Goal: Task Accomplishment & Management: Use online tool/utility

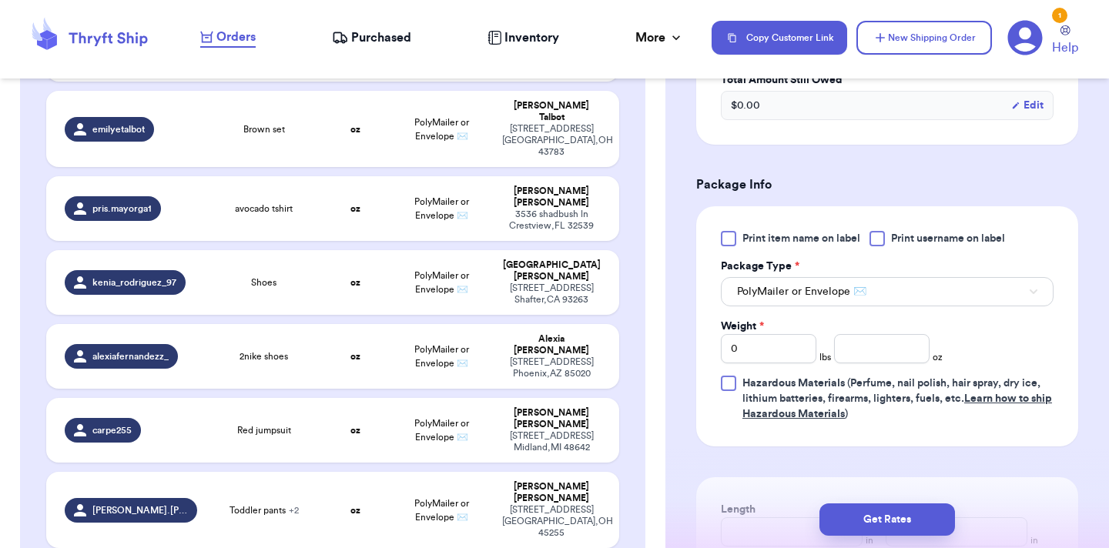
scroll to position [573, 0]
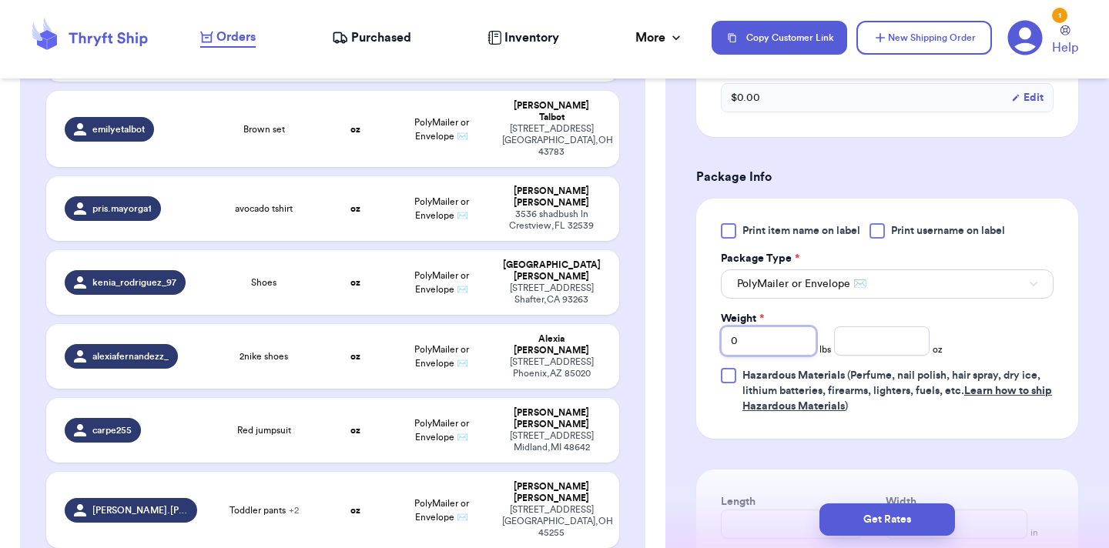
click at [789, 346] on input "0" at bounding box center [768, 341] width 95 height 29
type input "1"
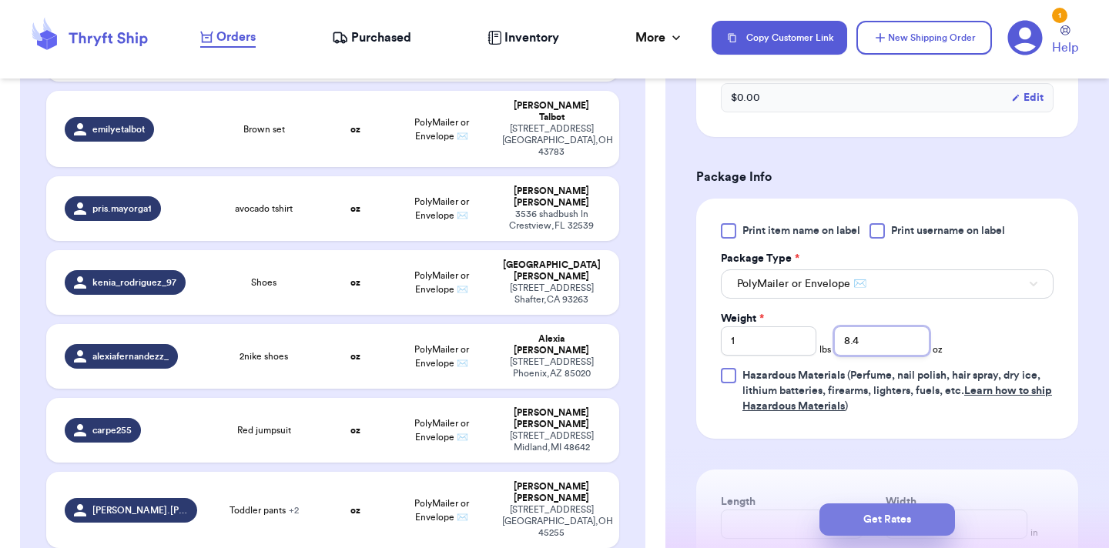
type input "8.4"
click at [861, 519] on button "Get Rates" at bounding box center [887, 520] width 136 height 32
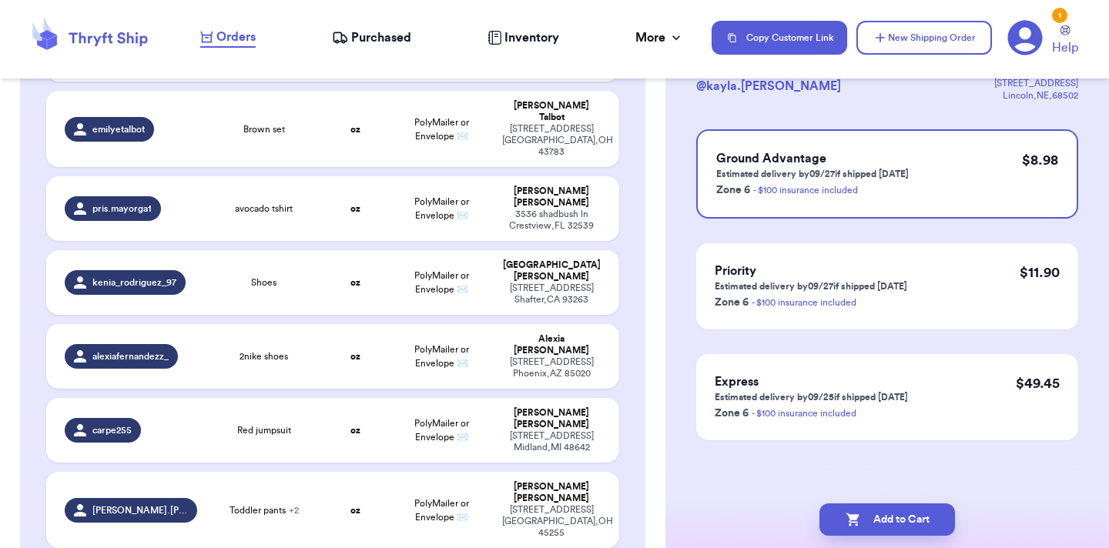
scroll to position [0, 0]
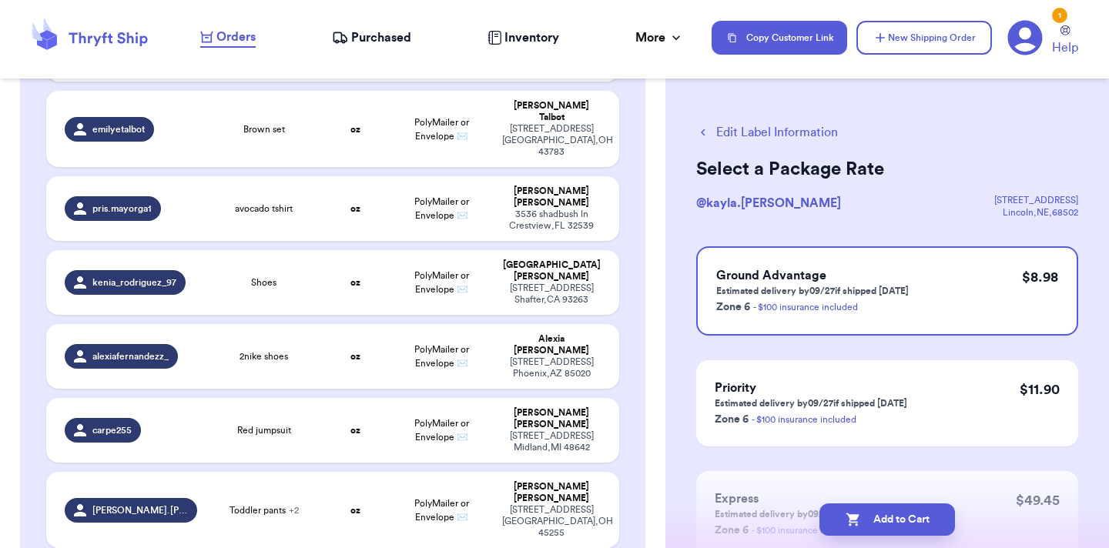
click at [861, 519] on button "Add to Cart" at bounding box center [887, 520] width 136 height 32
checkbox input "true"
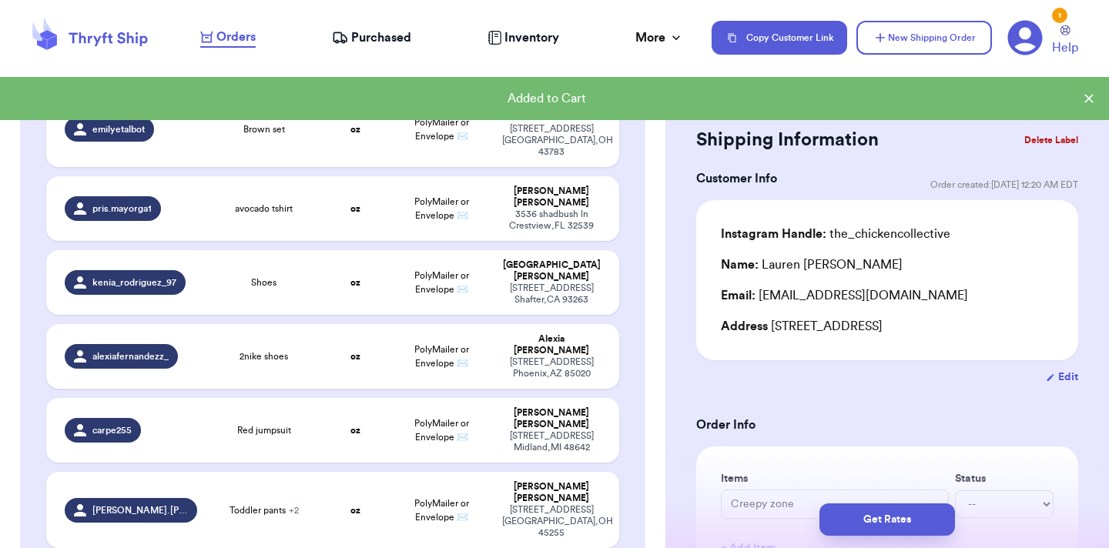
type input "Milk and cookies PJs"
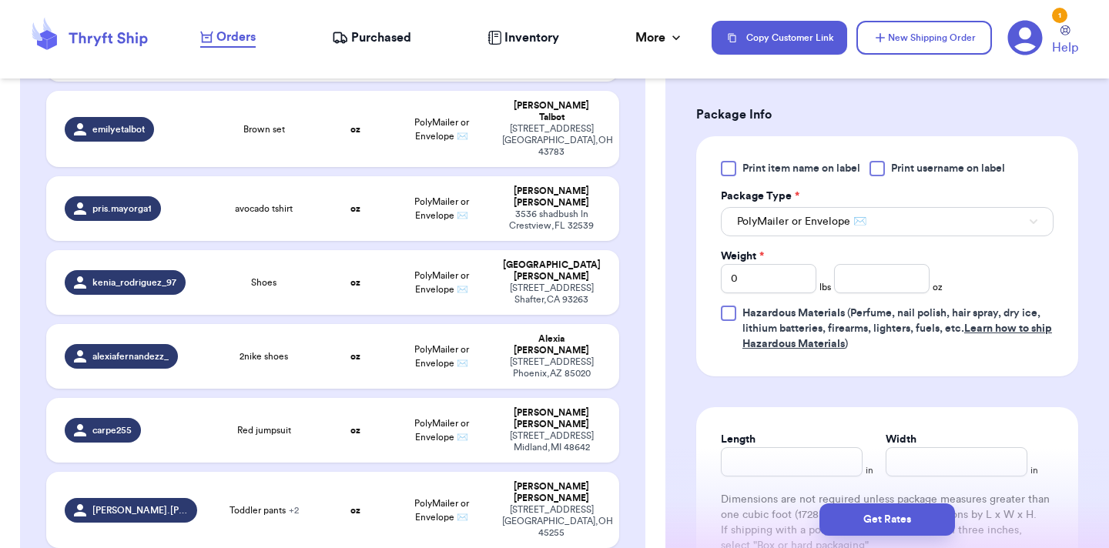
scroll to position [805, 0]
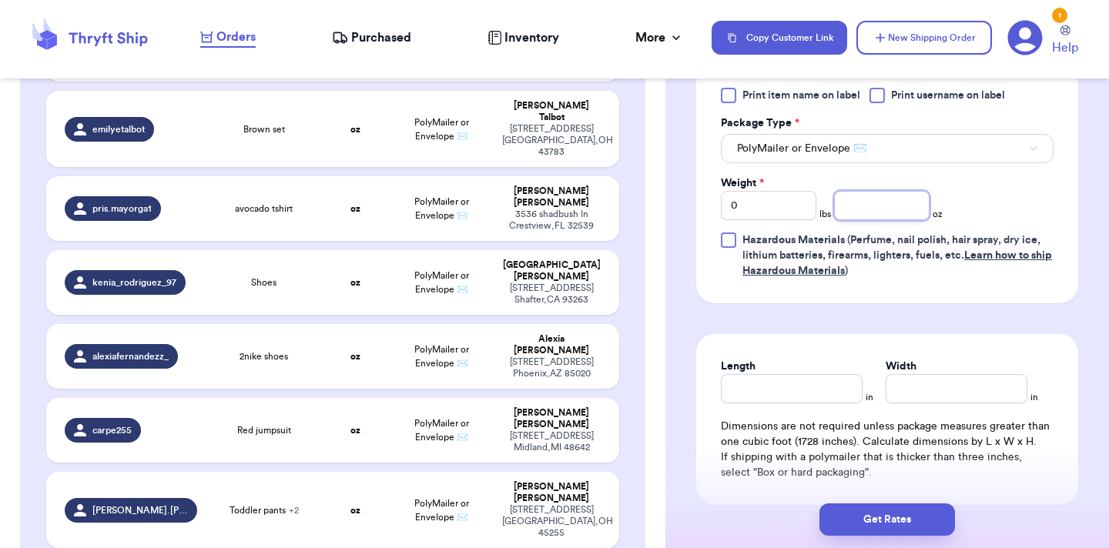
click at [884, 212] on input "number" at bounding box center [881, 205] width 95 height 29
type input "12.1"
click at [914, 514] on button "Get Rates" at bounding box center [887, 520] width 136 height 32
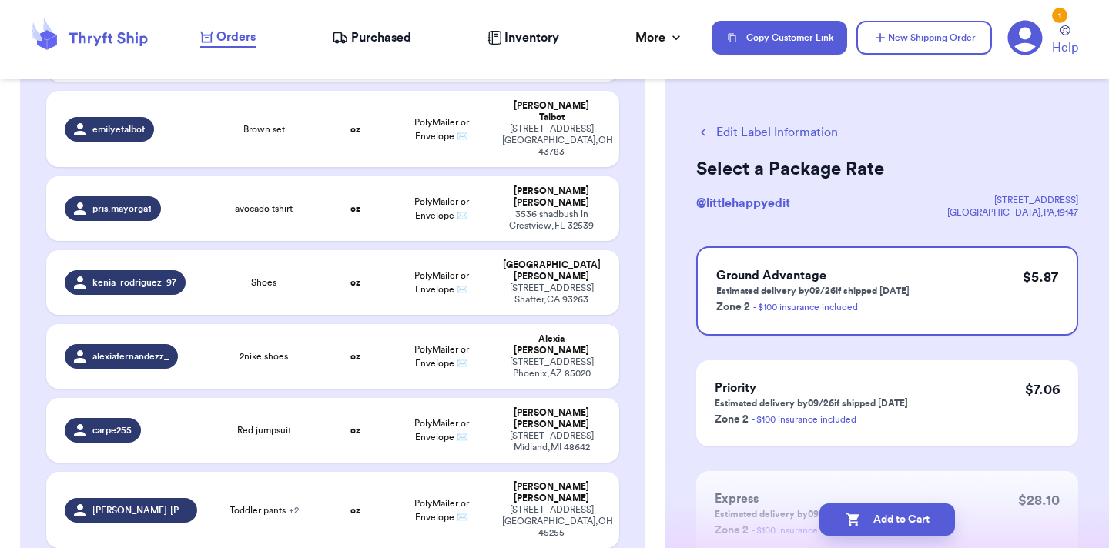
click at [914, 514] on button "Add to Cart" at bounding box center [887, 520] width 136 height 32
checkbox input "true"
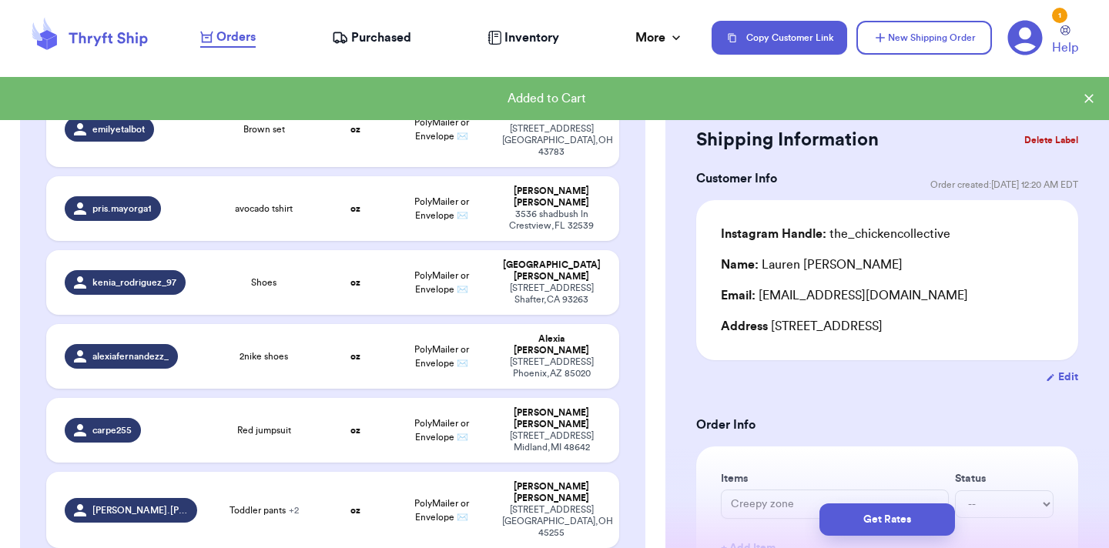
type input "LS Camo and Kyte HP"
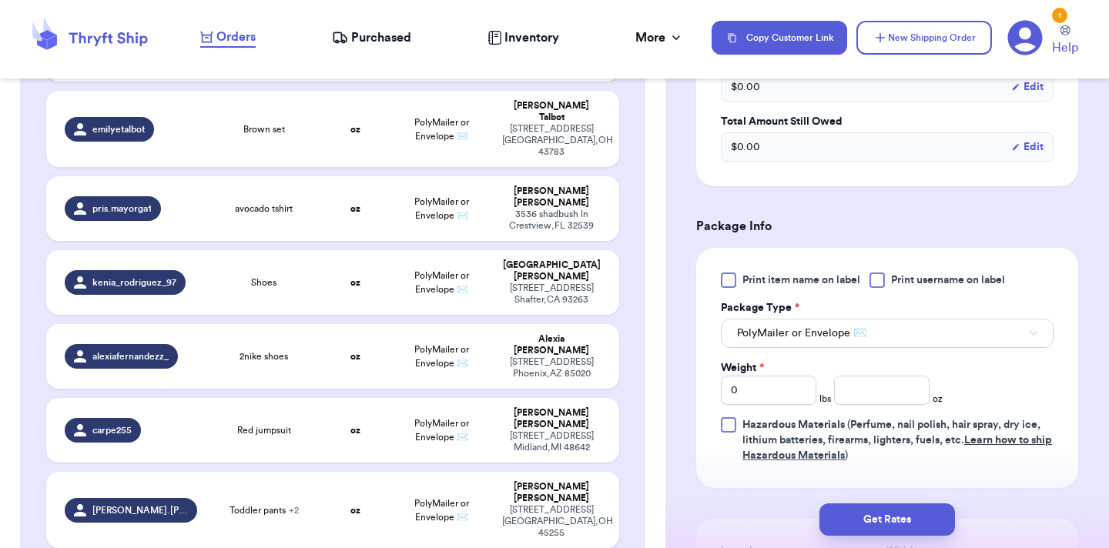
scroll to position [556, 0]
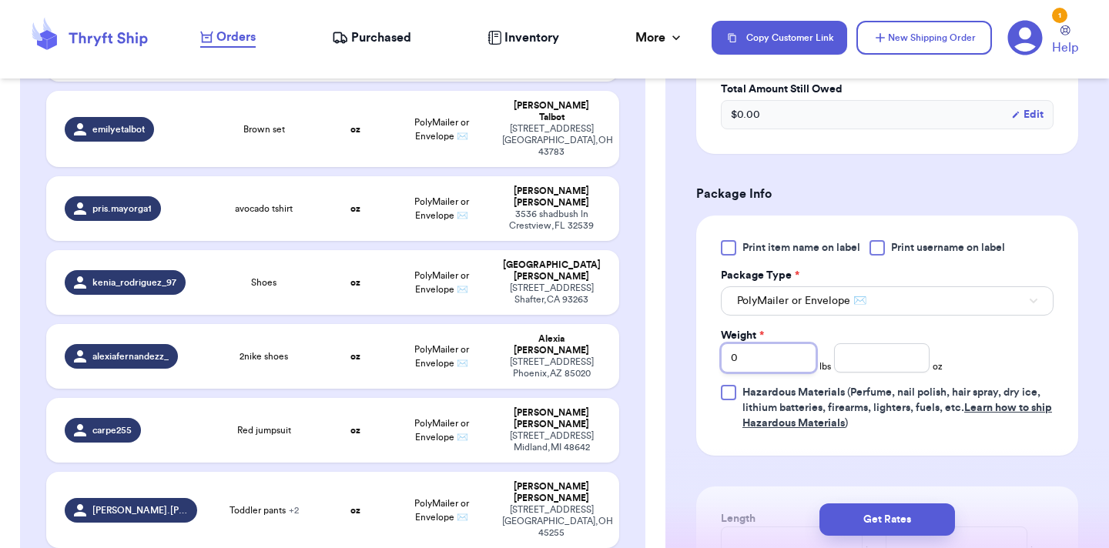
click at [795, 353] on input "0" at bounding box center [768, 357] width 95 height 29
type input "1"
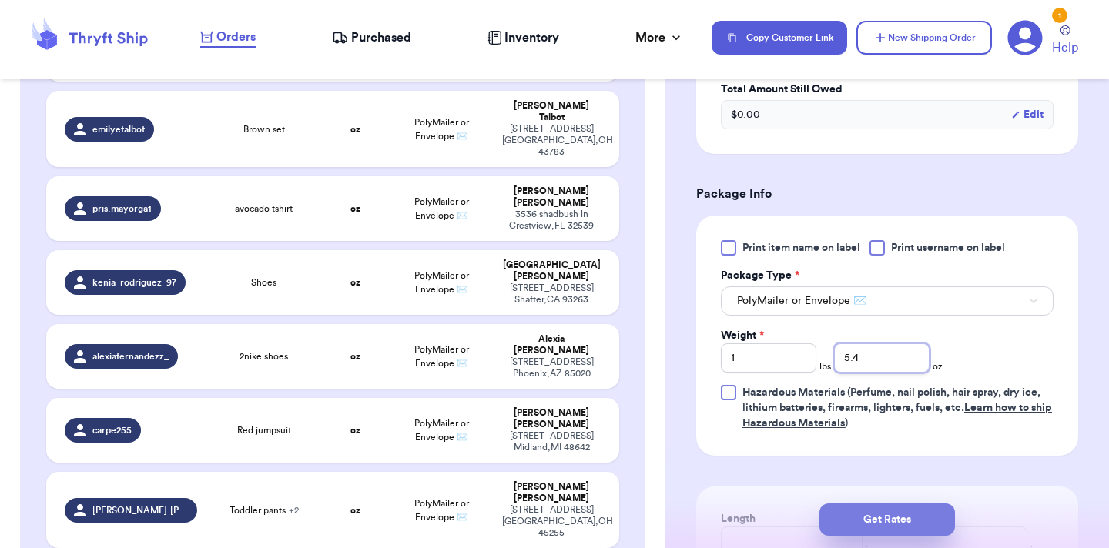
type input "5.4"
click at [866, 521] on button "Get Rates" at bounding box center [887, 520] width 136 height 32
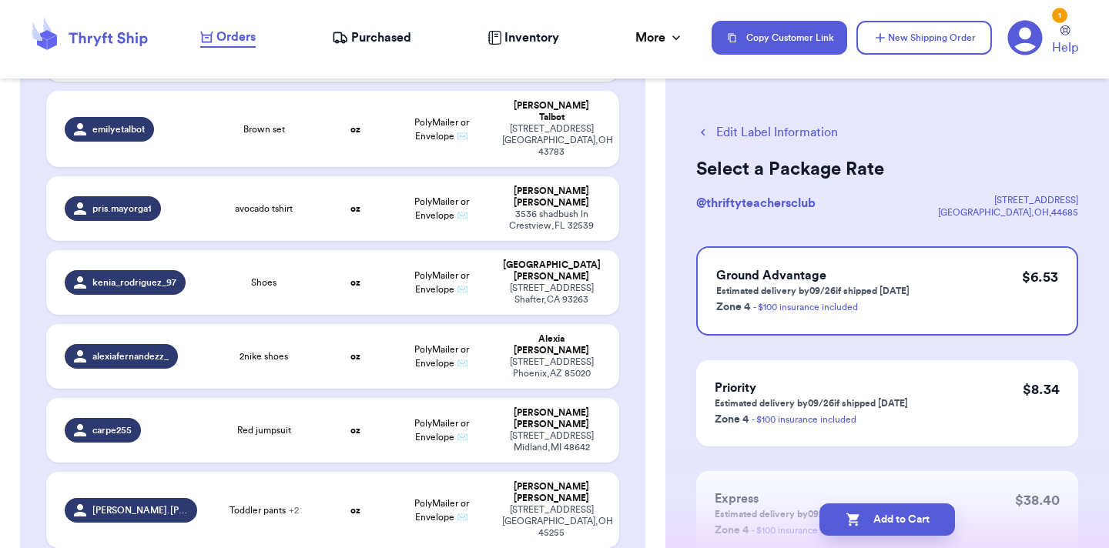
click at [866, 521] on button "Add to Cart" at bounding box center [887, 520] width 136 height 32
checkbox input "true"
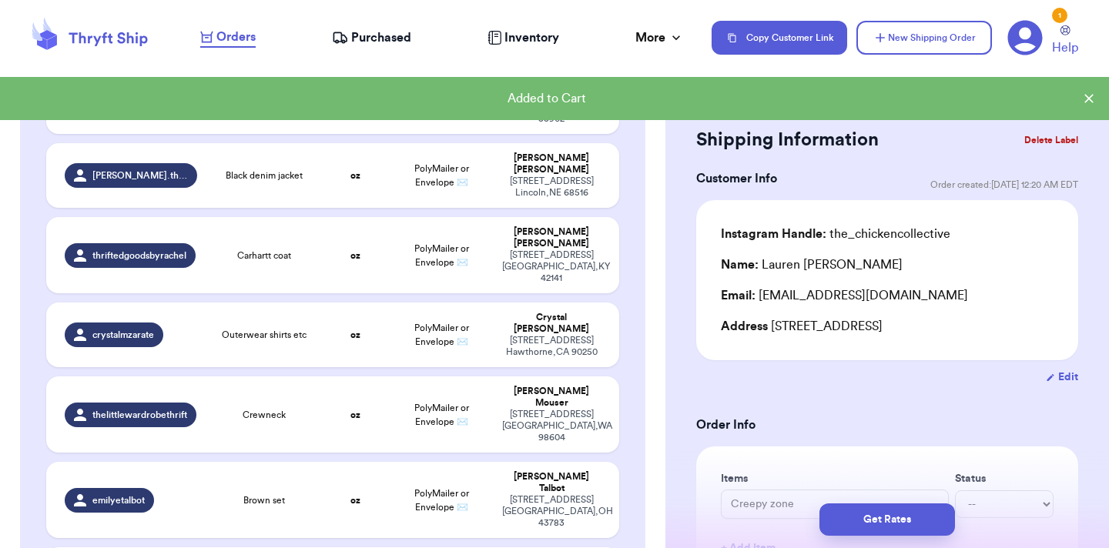
type input "Magnetic me set"
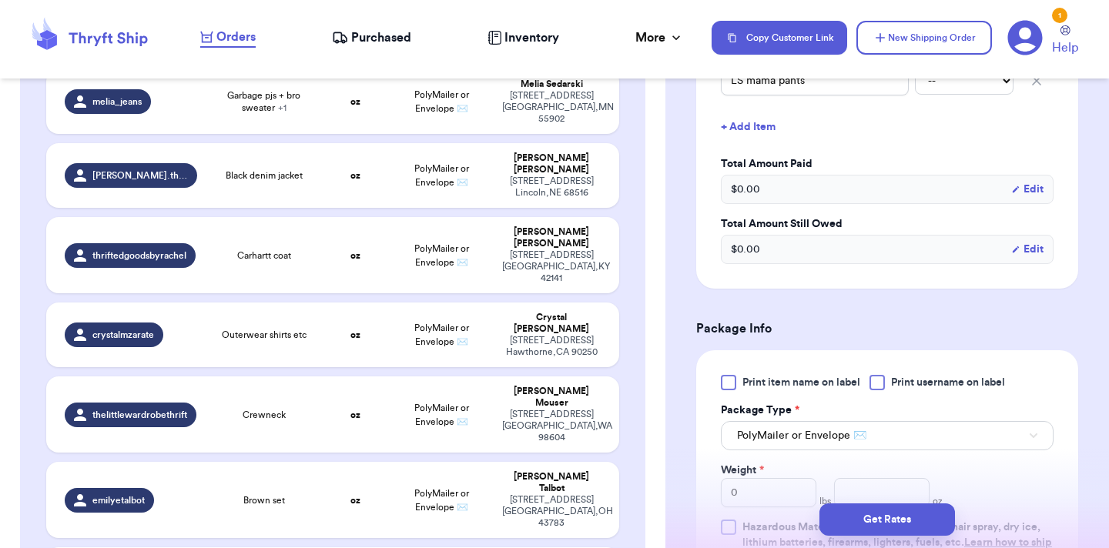
scroll to position [585, 0]
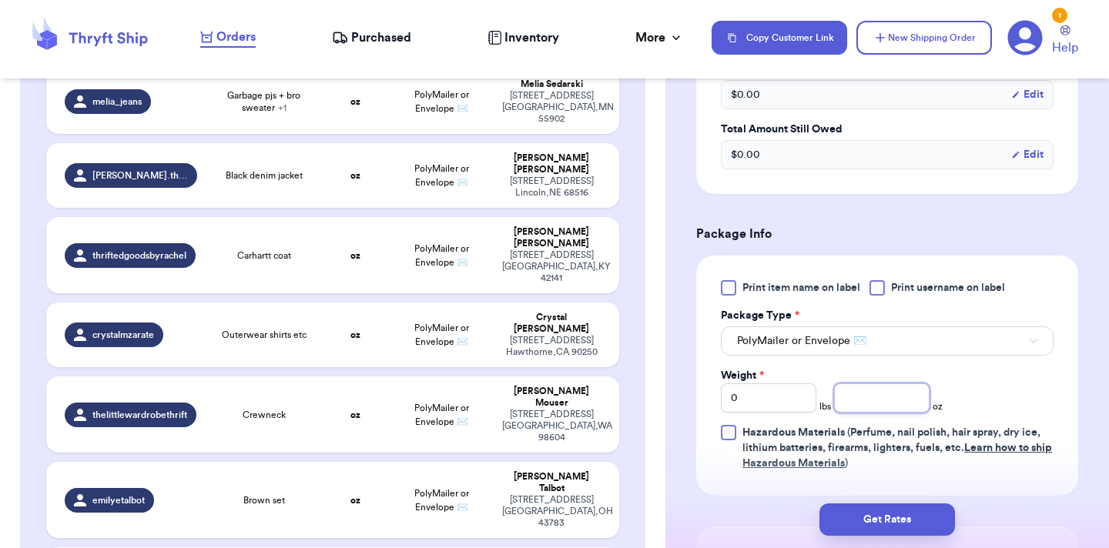
click at [879, 384] on input "number" at bounding box center [881, 397] width 95 height 29
type input "13.5"
click at [901, 523] on button "Get Rates" at bounding box center [887, 520] width 136 height 32
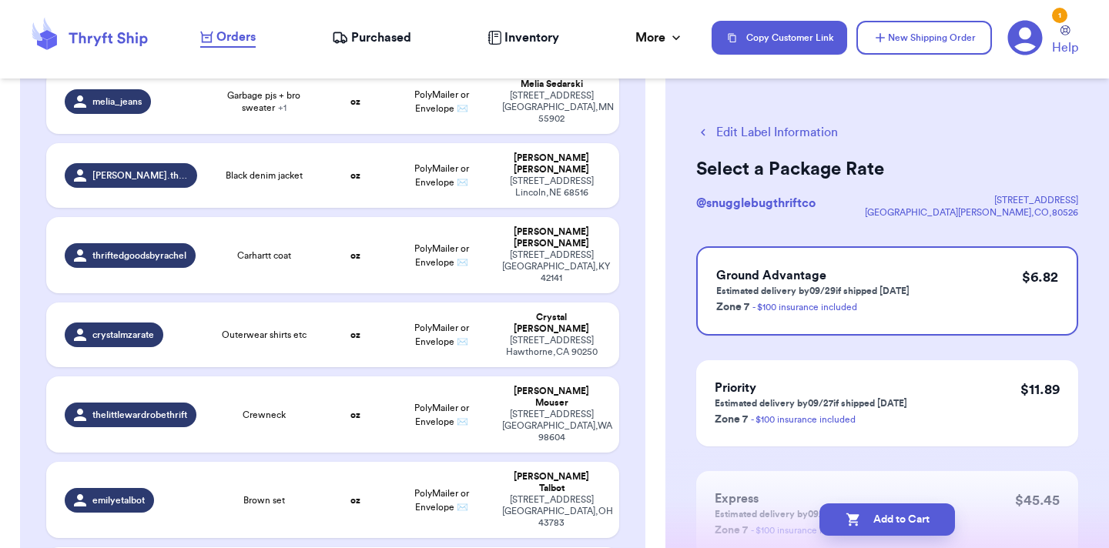
click at [901, 523] on button "Add to Cart" at bounding box center [887, 520] width 136 height 32
checkbox input "true"
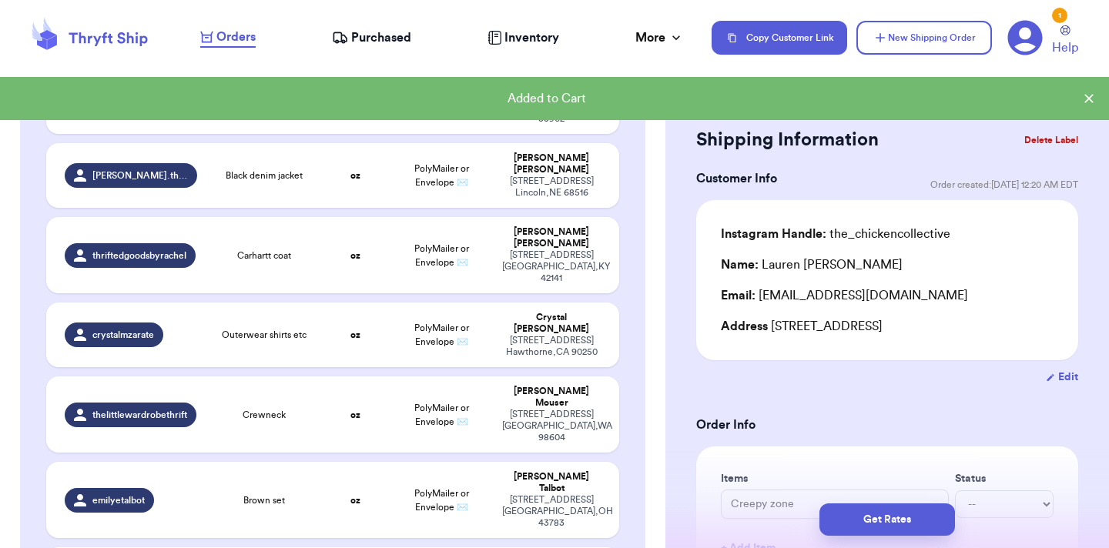
type input "Checkered pajamas"
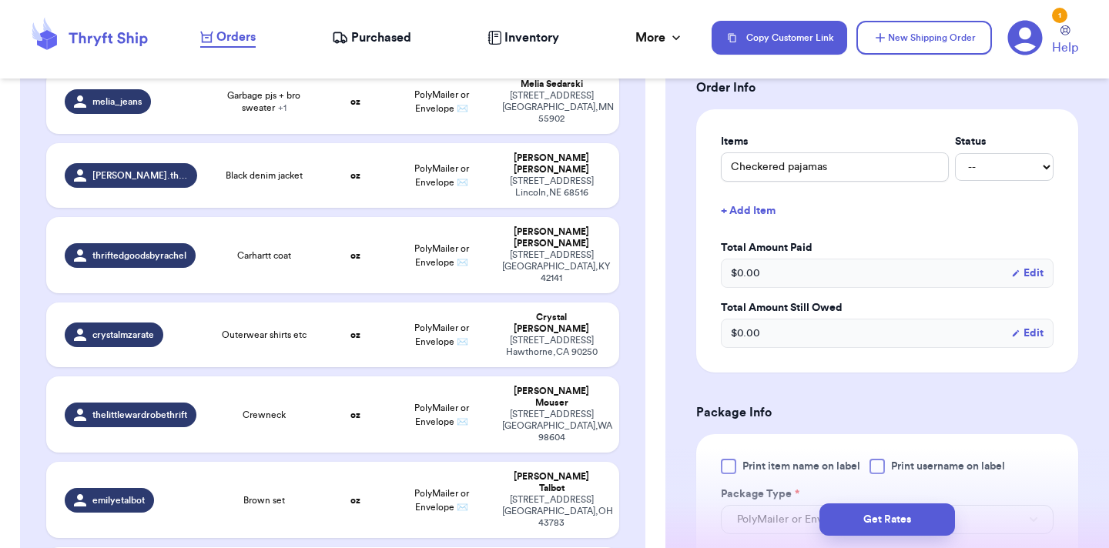
scroll to position [509, 0]
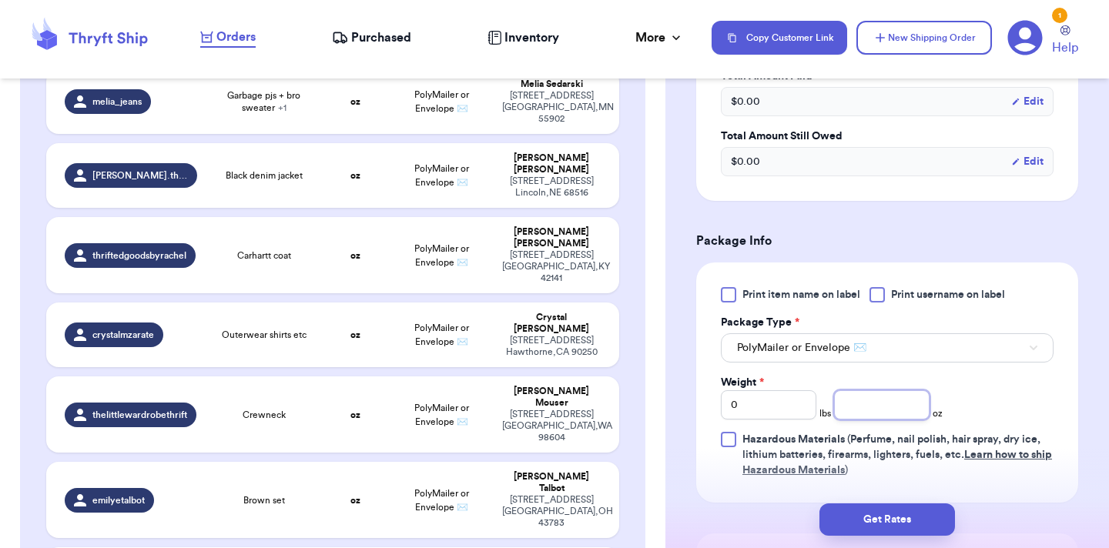
click at [886, 402] on input "number" at bounding box center [881, 404] width 95 height 29
type input "4.4"
click at [939, 517] on button "Get Rates" at bounding box center [887, 520] width 136 height 32
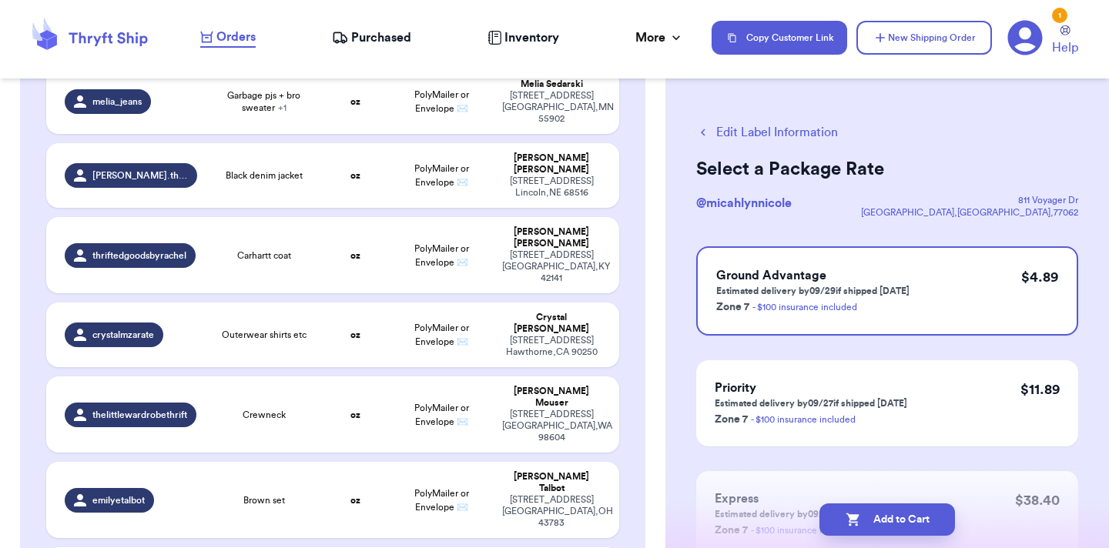
click at [939, 517] on button "Add to Cart" at bounding box center [887, 520] width 136 height 32
checkbox input "true"
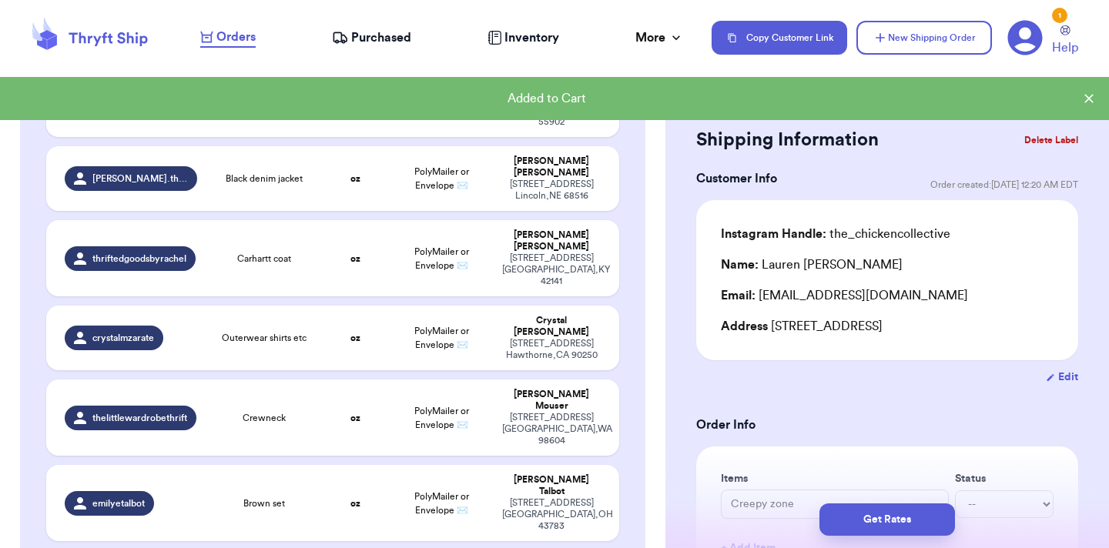
scroll to position [3334, 0]
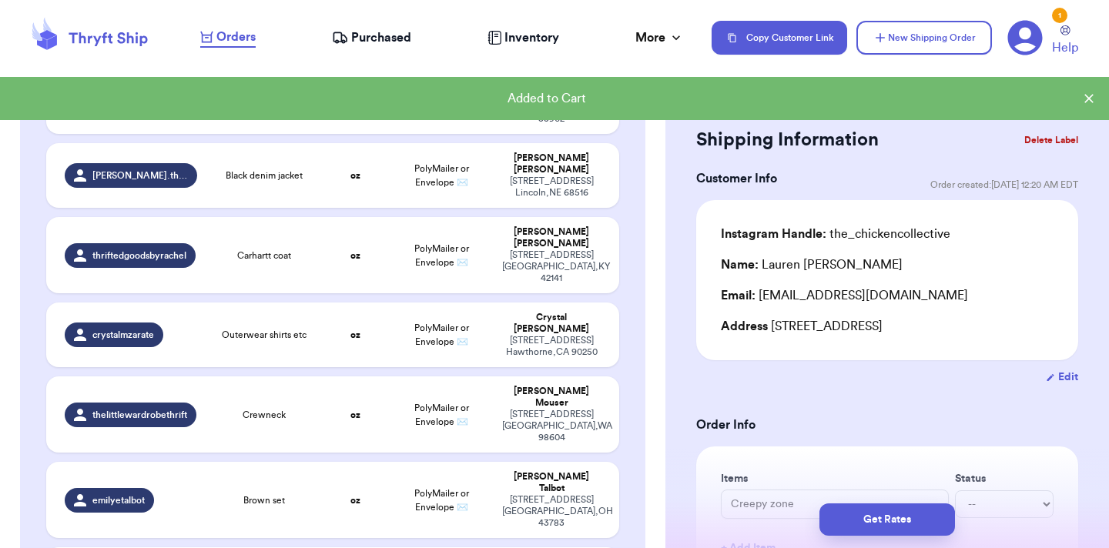
type input "Zara sweater"
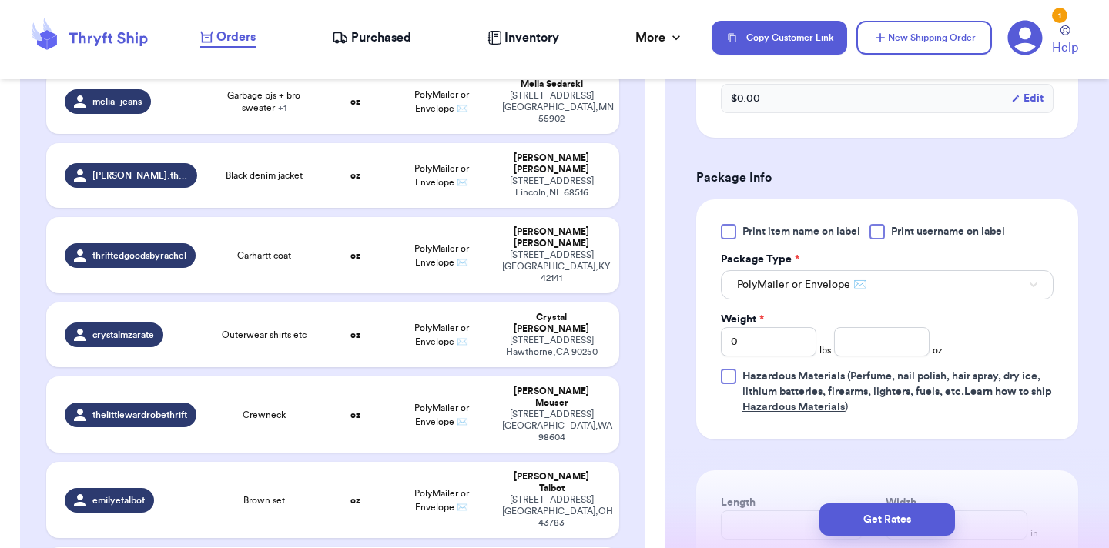
scroll to position [707, 0]
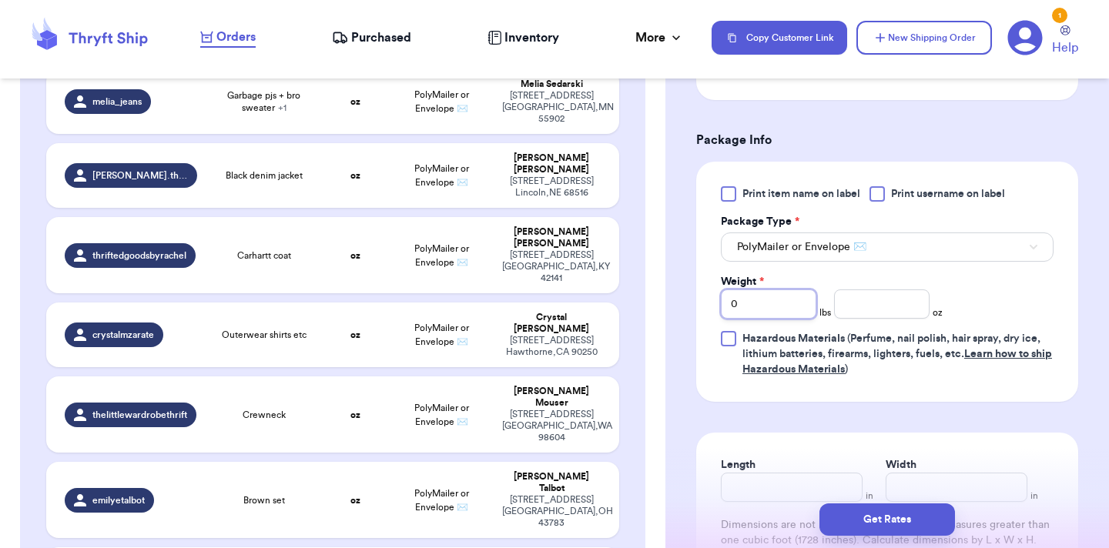
click at [803, 305] on input "0" at bounding box center [768, 304] width 95 height 29
type input "1"
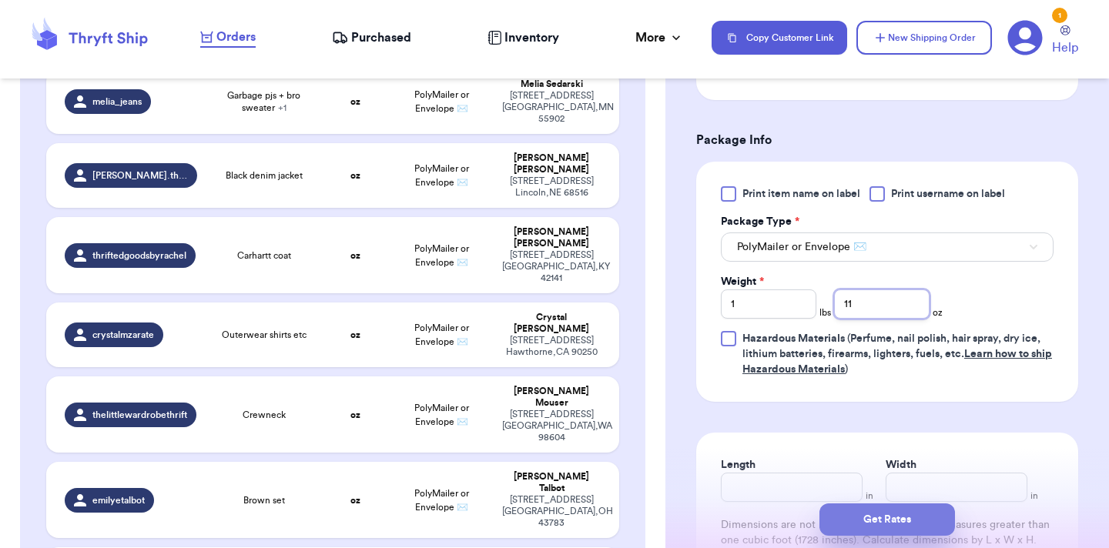
type input "11"
click at [862, 525] on button "Get Rates" at bounding box center [887, 520] width 136 height 32
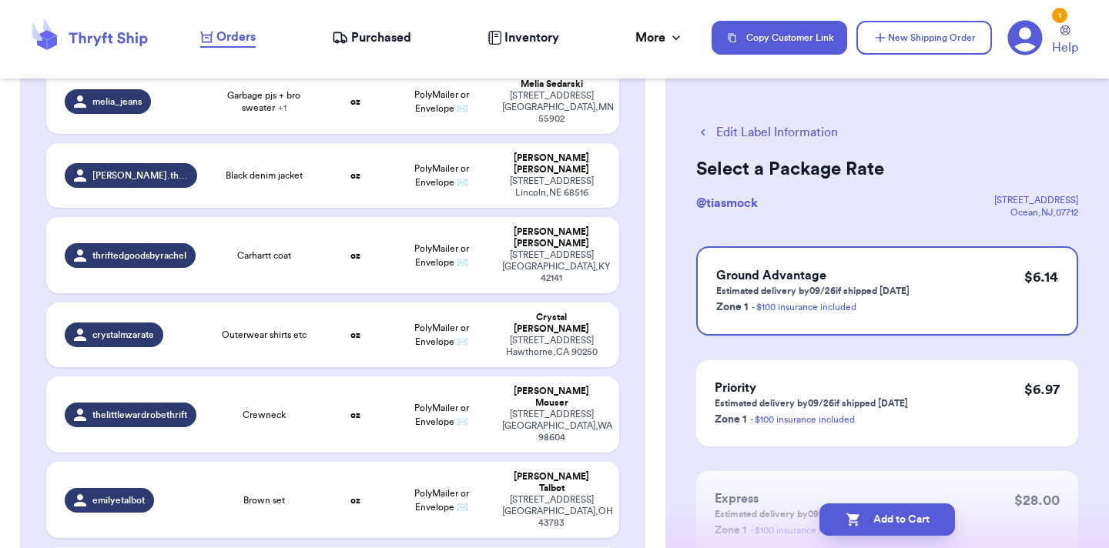
click at [862, 525] on button "Add to Cart" at bounding box center [887, 520] width 136 height 32
checkbox input "true"
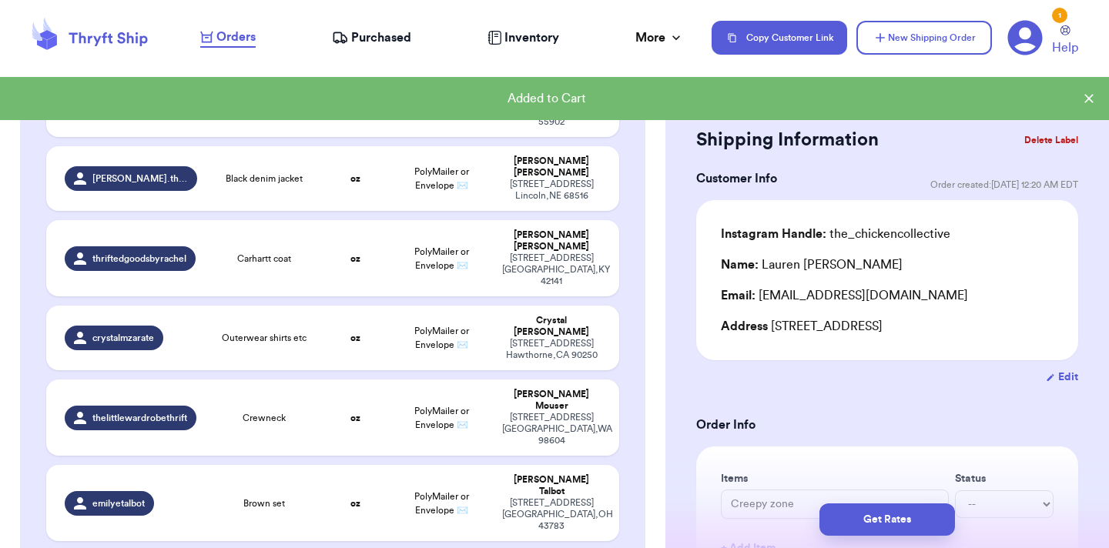
scroll to position [3334, 0]
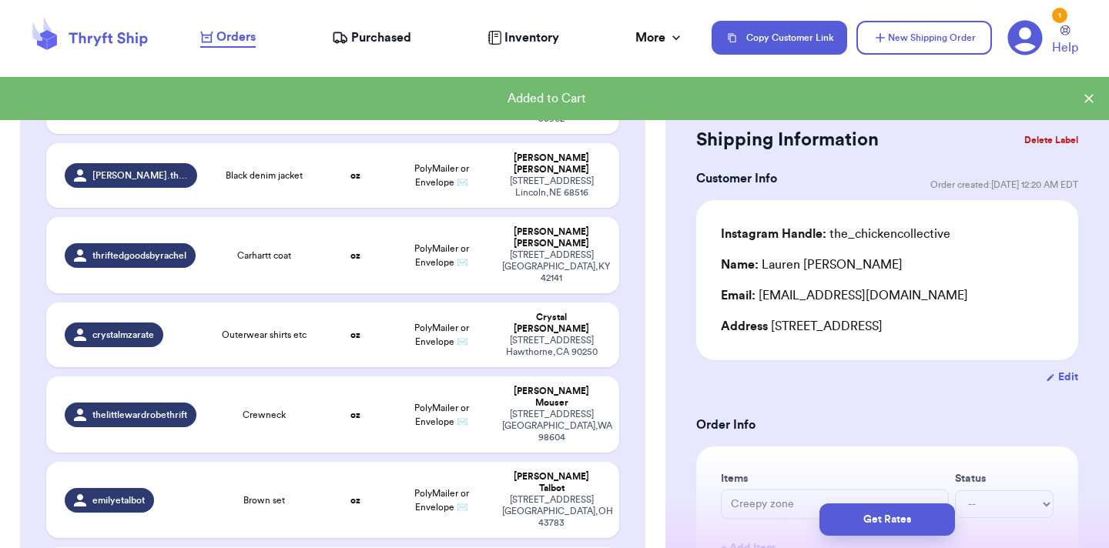
type input "Baby girl mag me, blue ready set romper"
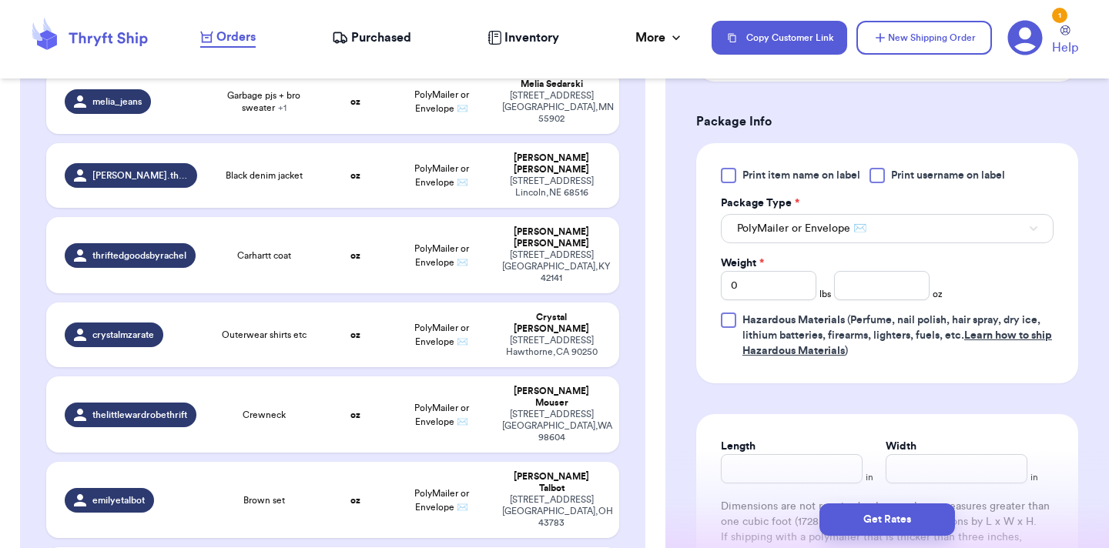
scroll to position [630, 0]
click at [856, 287] on input "number" at bounding box center [881, 284] width 95 height 29
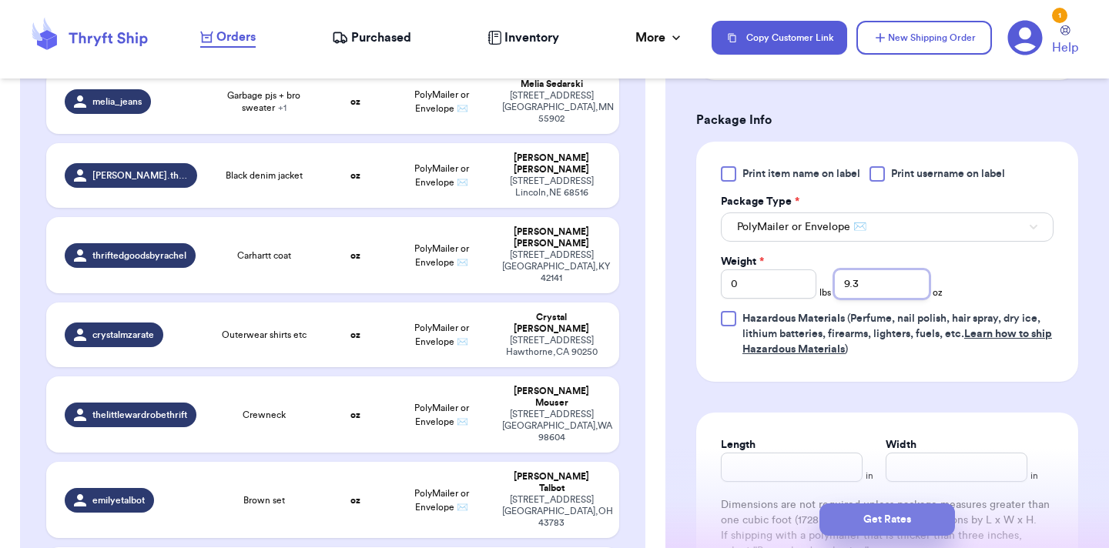
type input "9.3"
click at [911, 531] on button "Get Rates" at bounding box center [887, 520] width 136 height 32
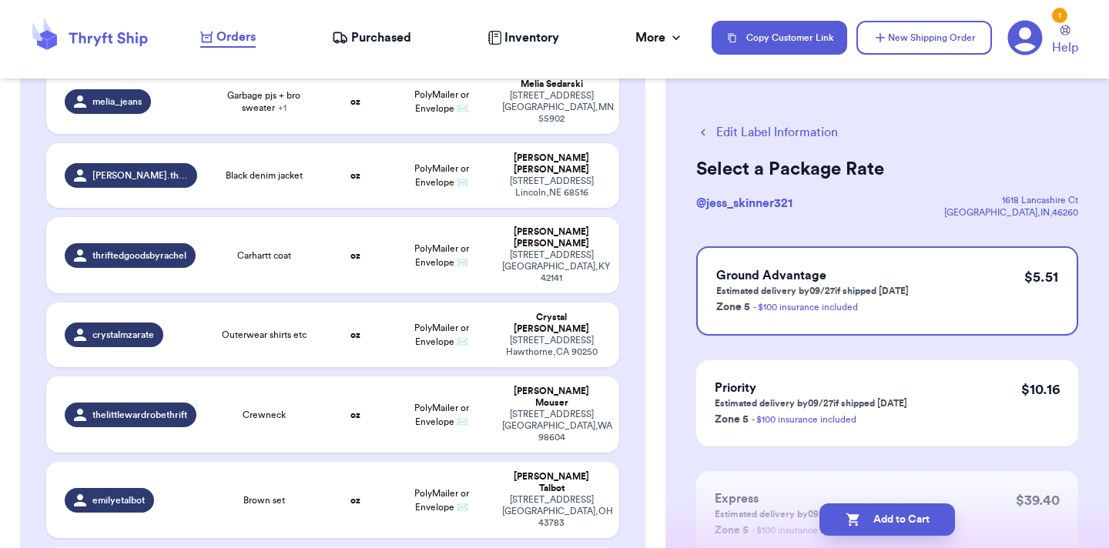
click at [911, 531] on button "Add to Cart" at bounding box center [887, 520] width 136 height 32
checkbox input "true"
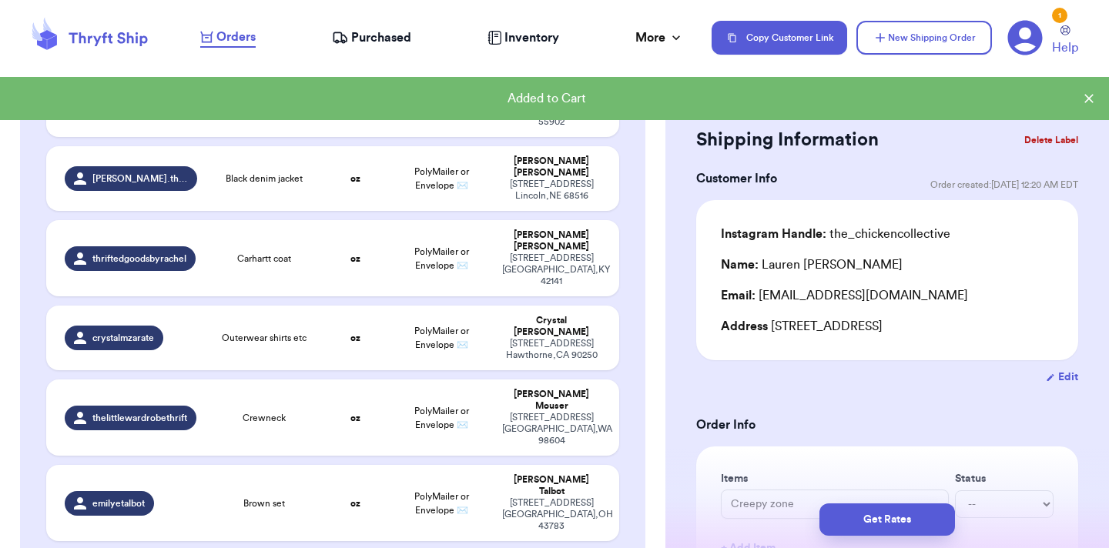
scroll to position [3334, 0]
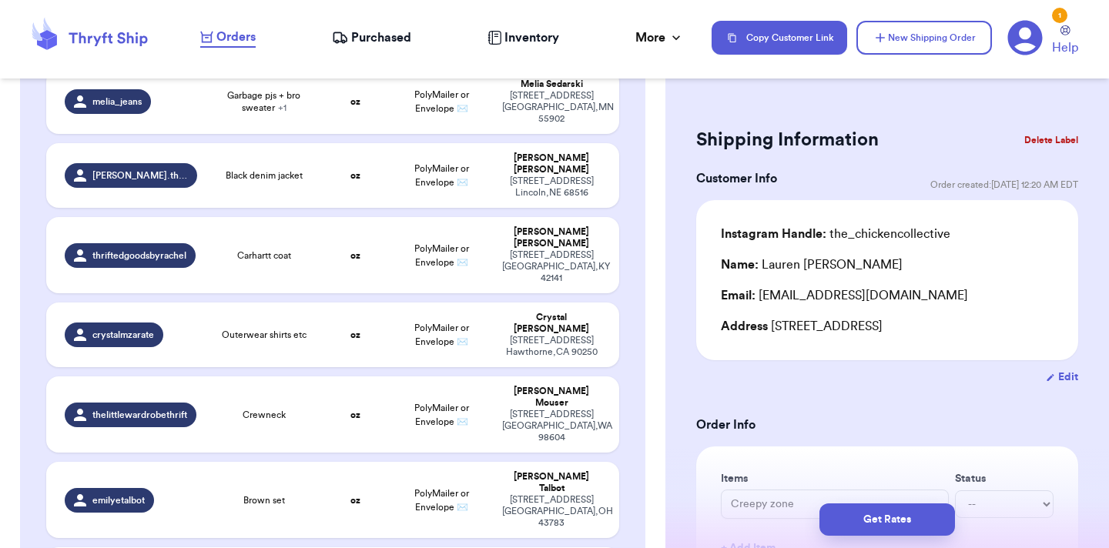
type input "Silly goose crewneck and [PERSON_NAME] jumpsuit"
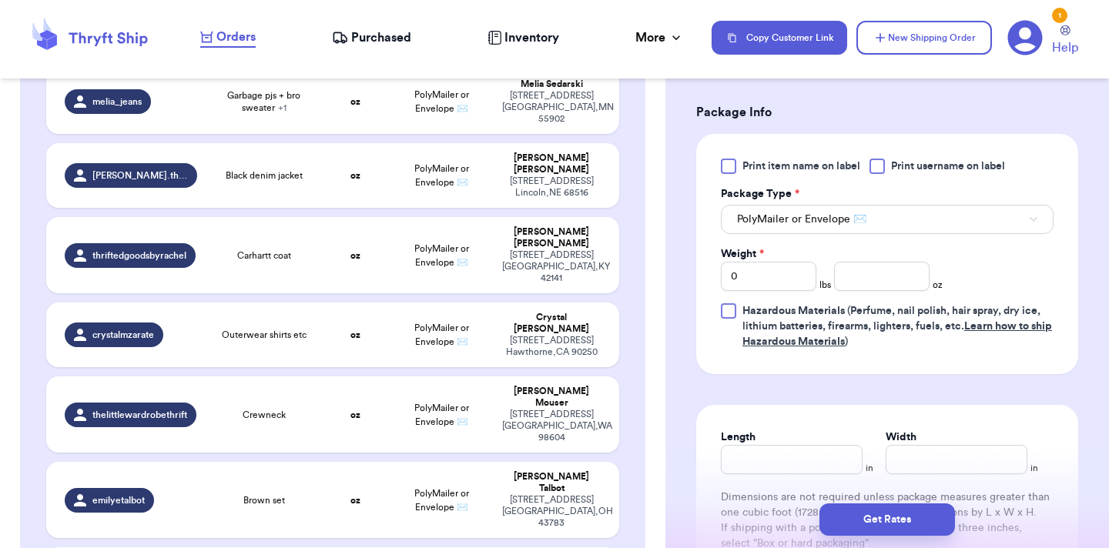
scroll to position [641, 0]
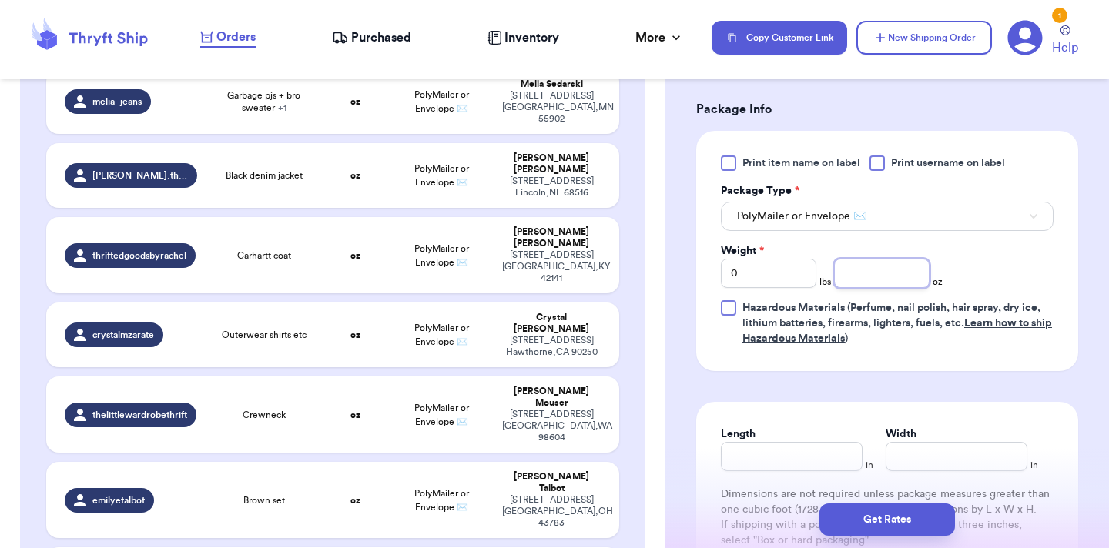
click at [900, 280] on input "number" at bounding box center [881, 273] width 95 height 29
type input "15.5"
click at [913, 527] on button "Get Rates" at bounding box center [887, 520] width 136 height 32
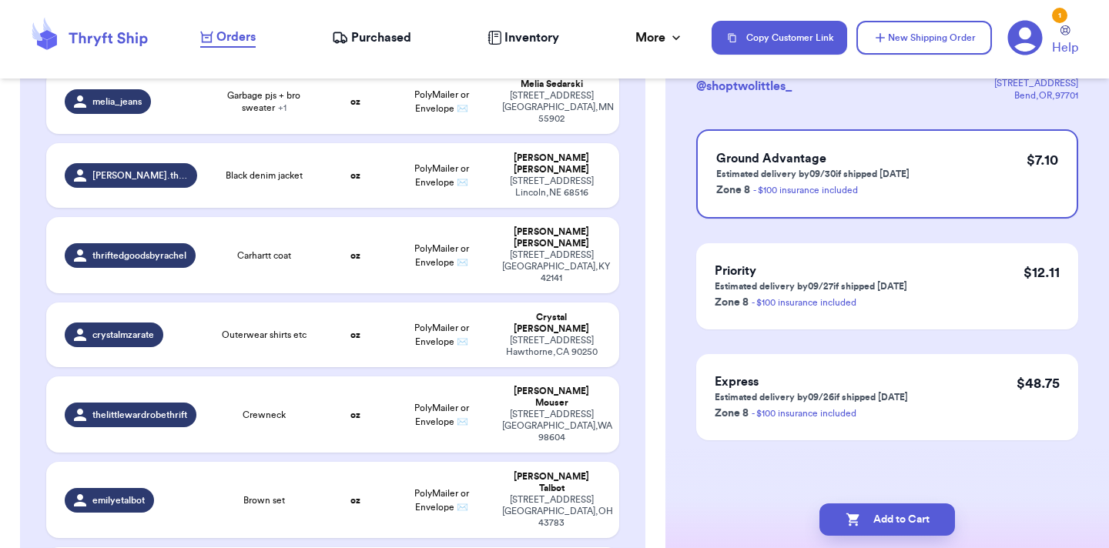
scroll to position [0, 0]
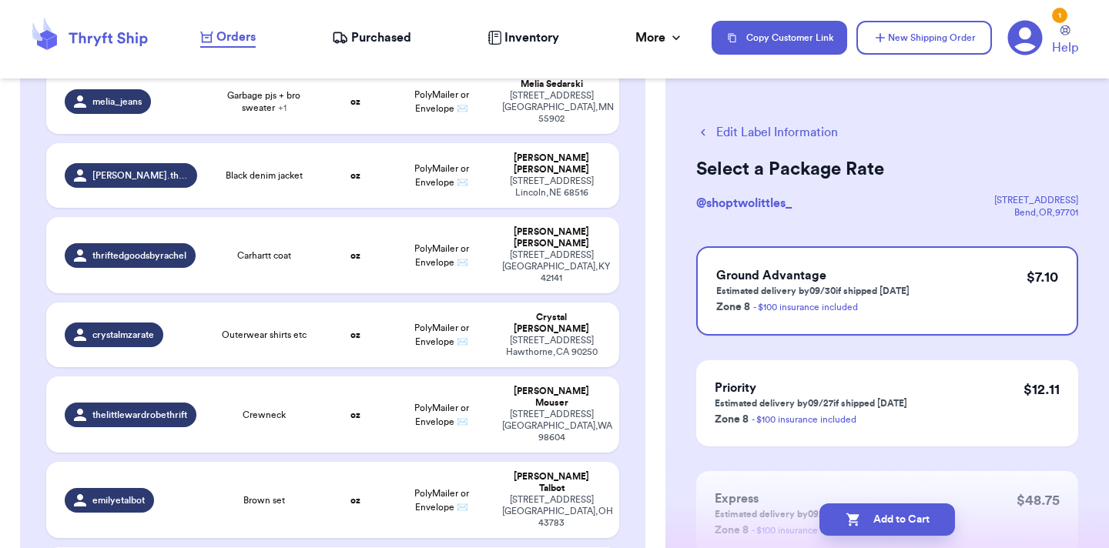
click at [913, 527] on button "Add to Cart" at bounding box center [887, 520] width 136 height 32
checkbox input "true"
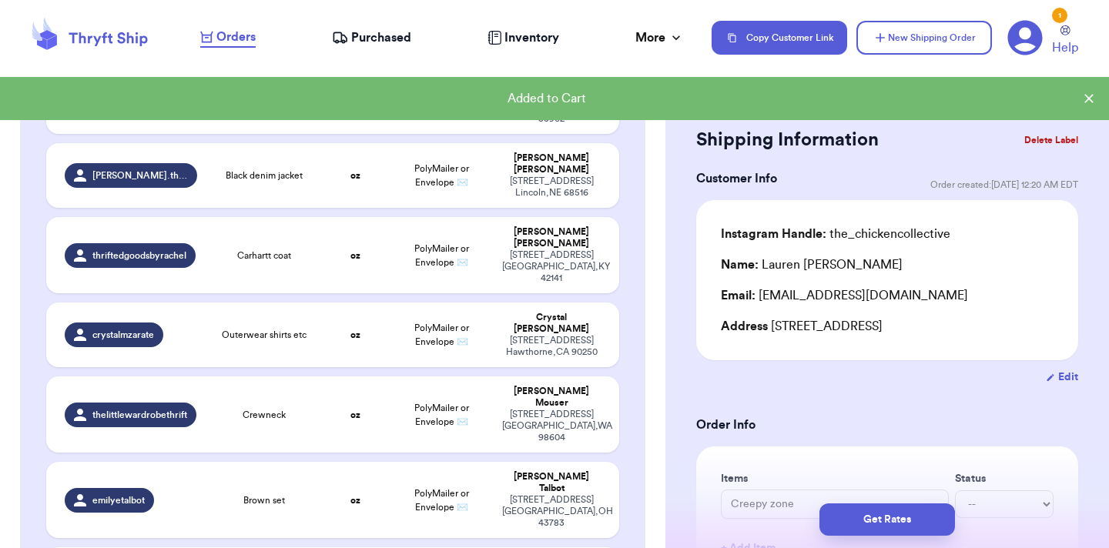
type input "Adidas and new balances 8c"
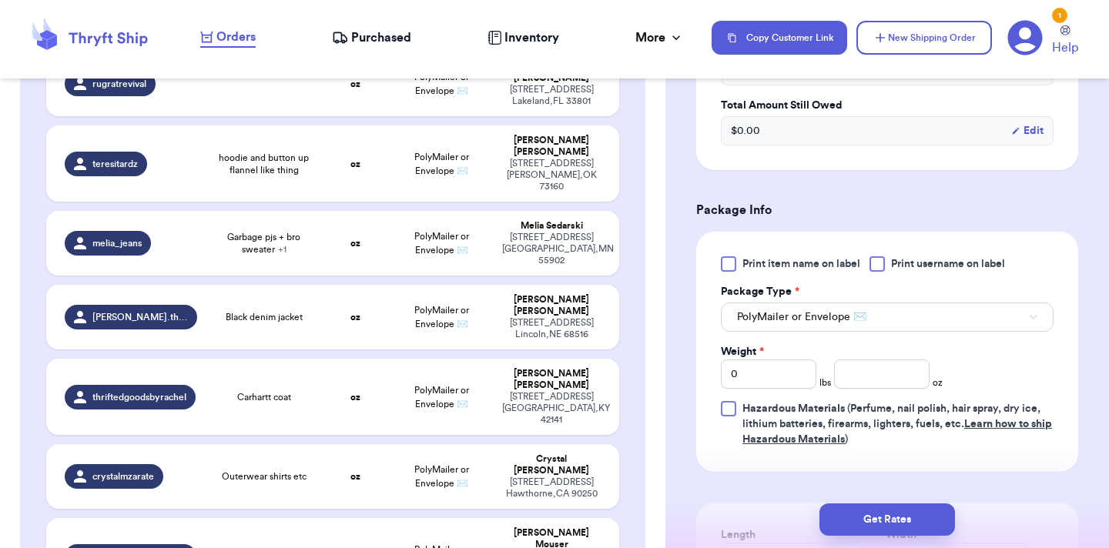
scroll to position [675, 0]
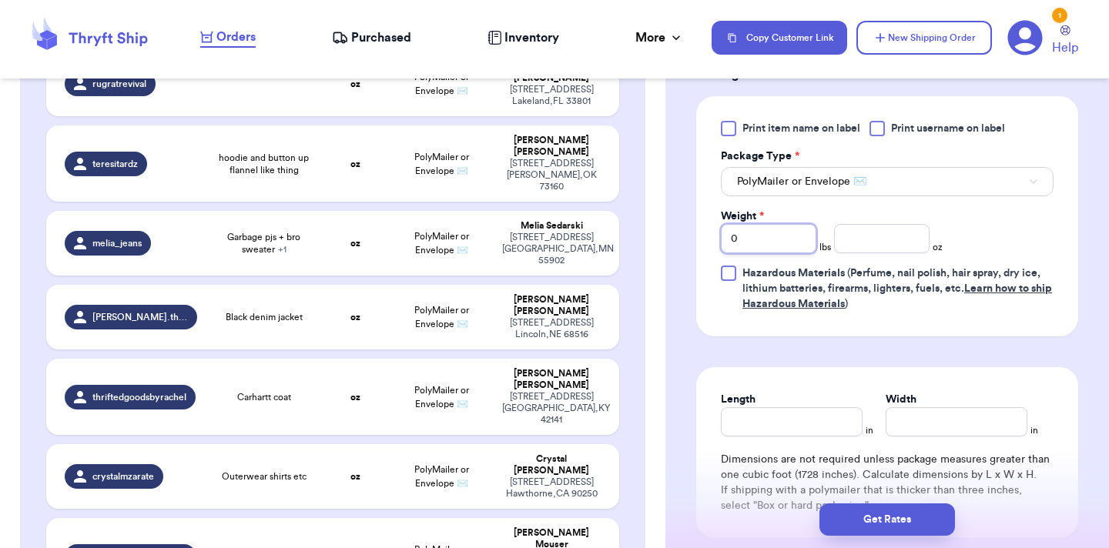
click at [770, 249] on input "0" at bounding box center [768, 238] width 95 height 29
type input "1"
type input "3"
click at [847, 514] on button "Get Rates" at bounding box center [887, 520] width 136 height 32
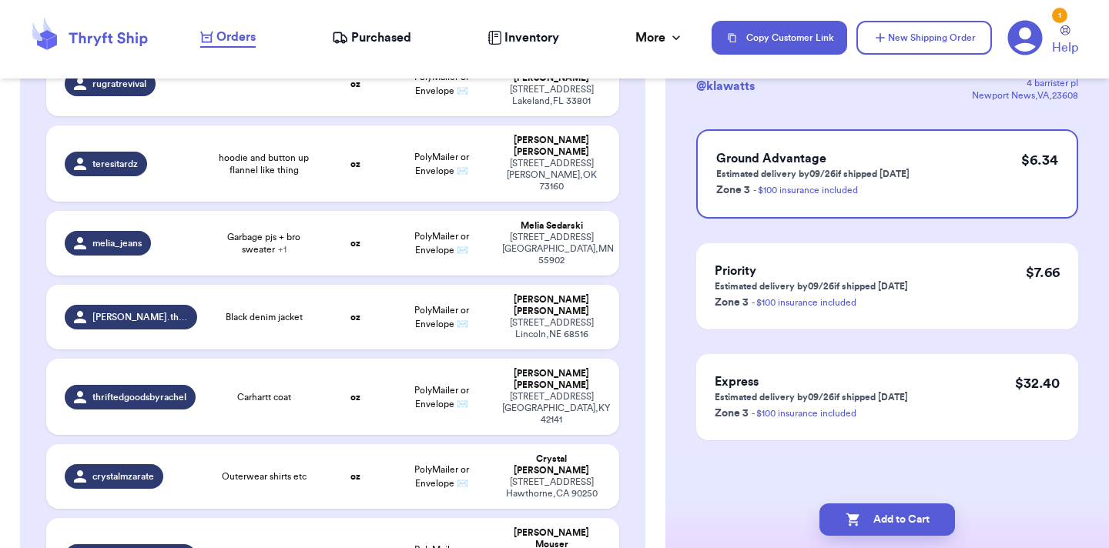
scroll to position [0, 0]
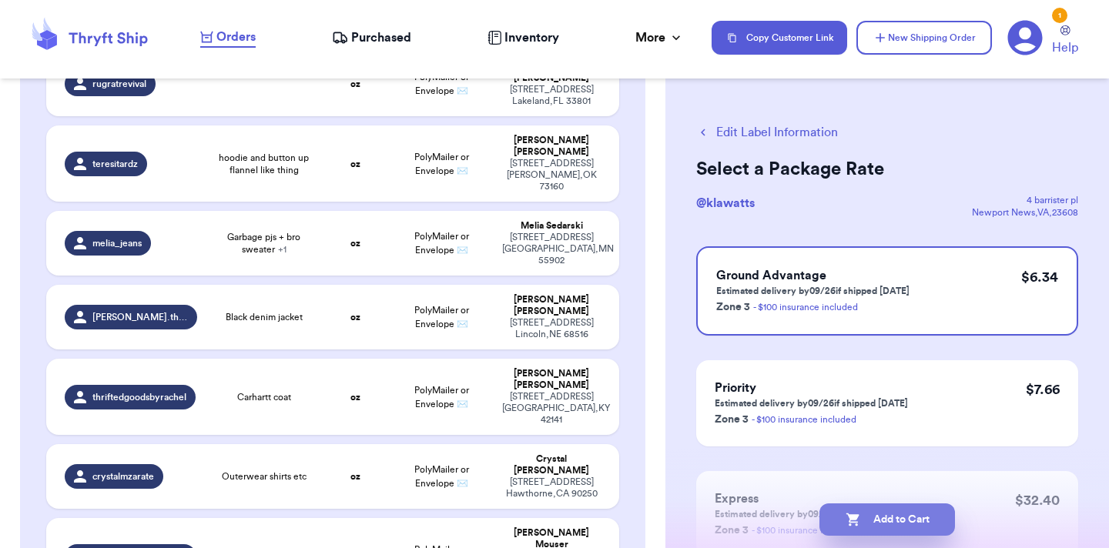
click at [914, 524] on button "Add to Cart" at bounding box center [887, 520] width 136 height 32
checkbox input "true"
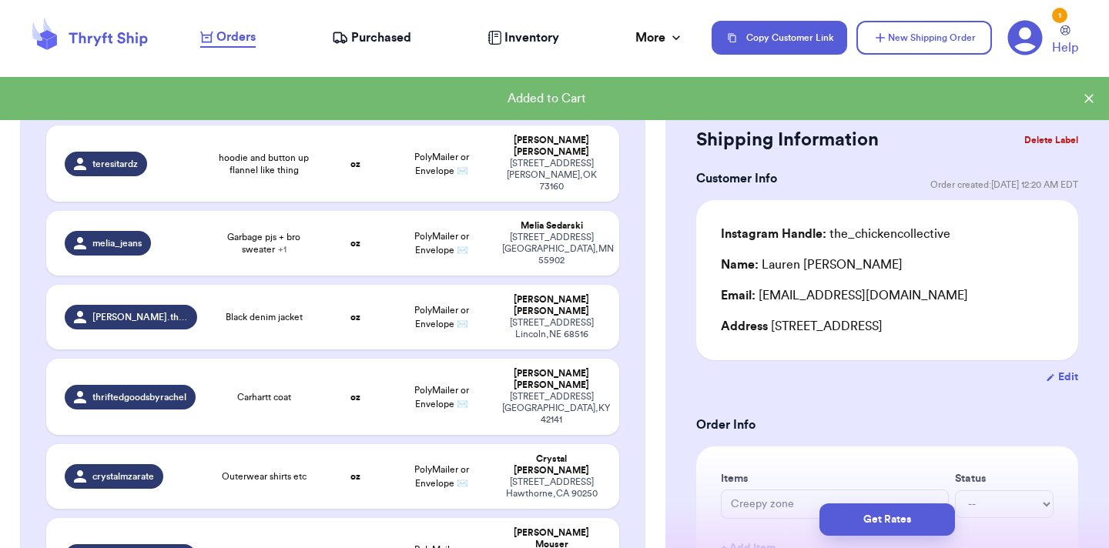
type input "Boden shirt"
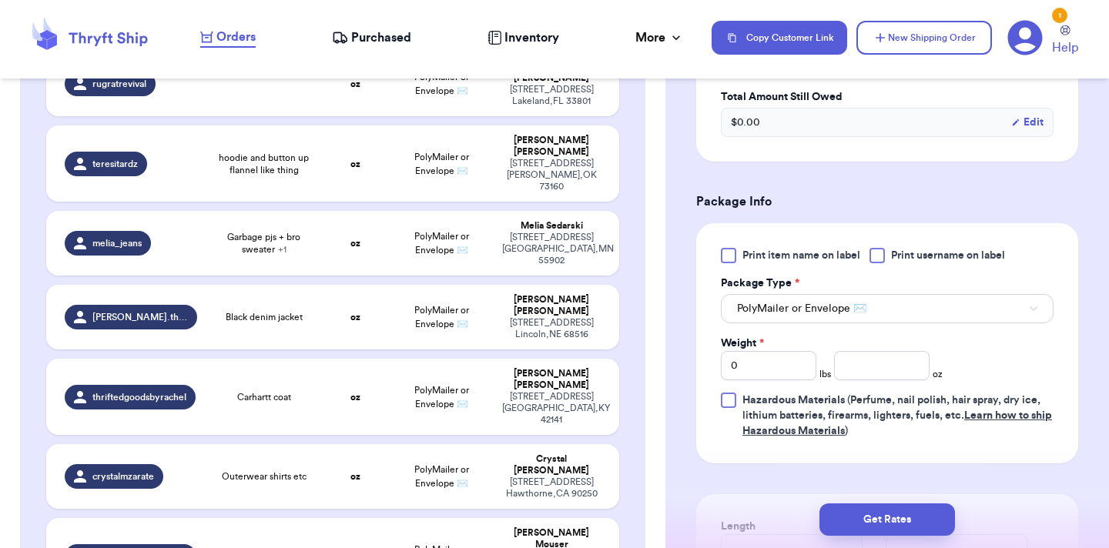
scroll to position [557, 0]
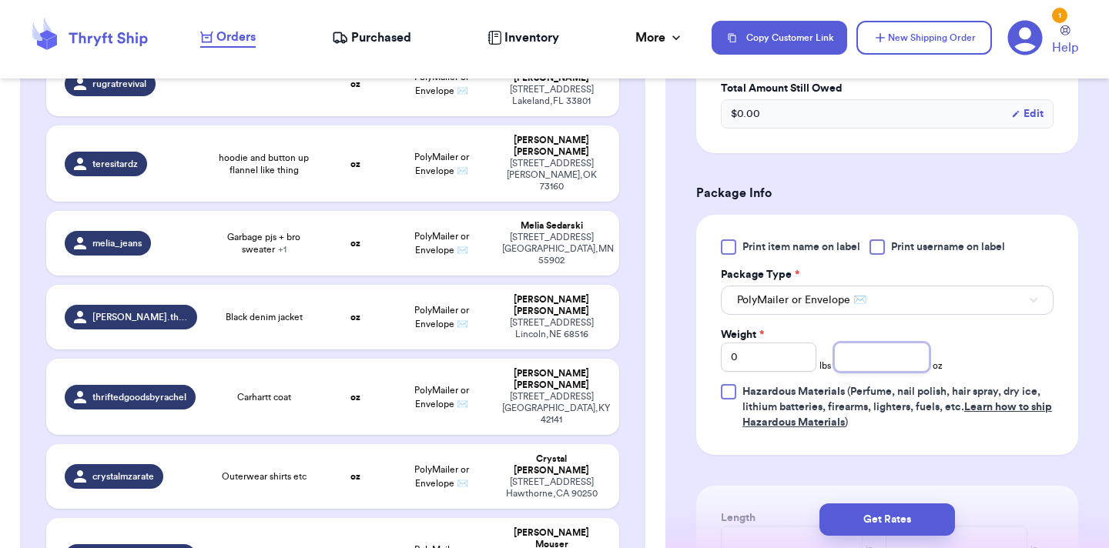
click at [879, 355] on input "number" at bounding box center [881, 357] width 95 height 29
type input "2.5"
click at [901, 525] on button "Get Rates" at bounding box center [887, 520] width 136 height 32
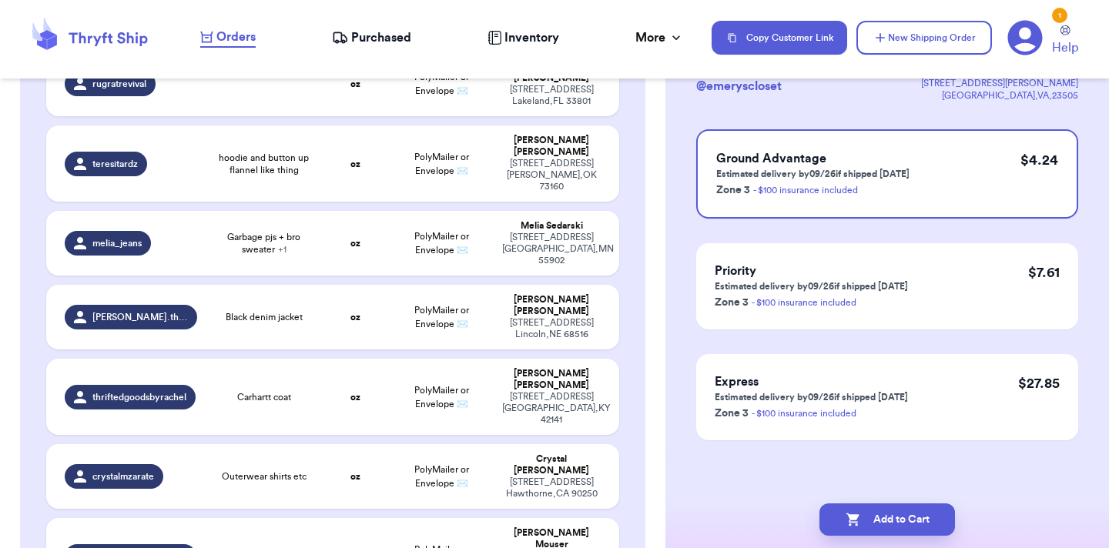
scroll to position [0, 0]
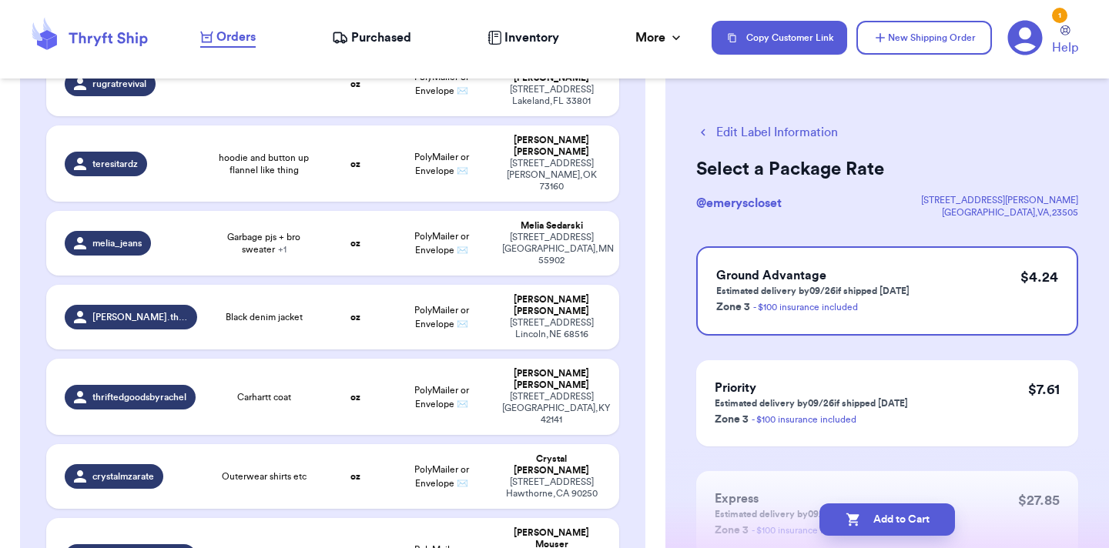
click at [901, 525] on button "Add to Cart" at bounding box center [887, 520] width 136 height 32
checkbox input "true"
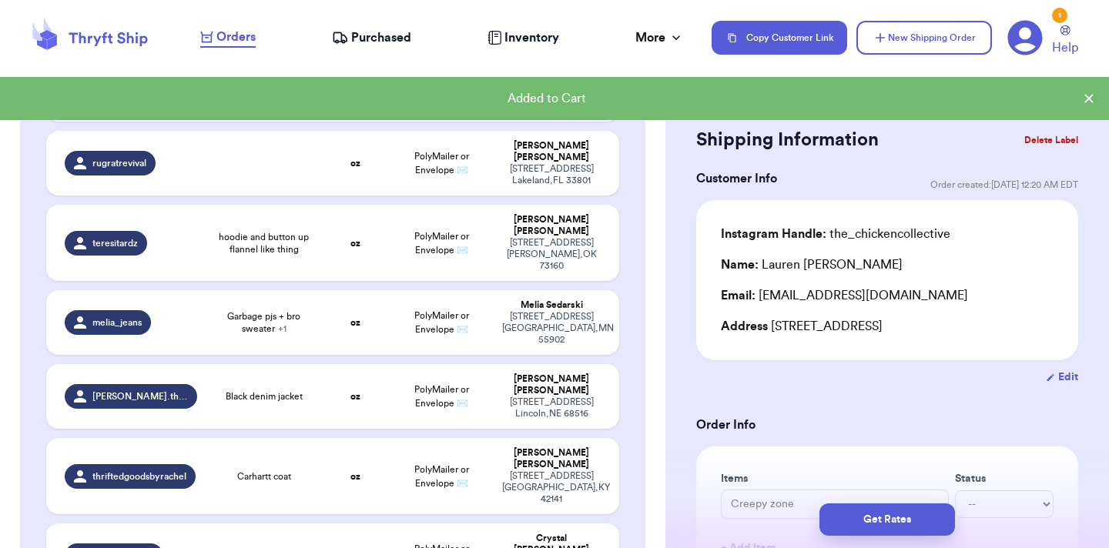
type input "Little sleepies womens set x2"
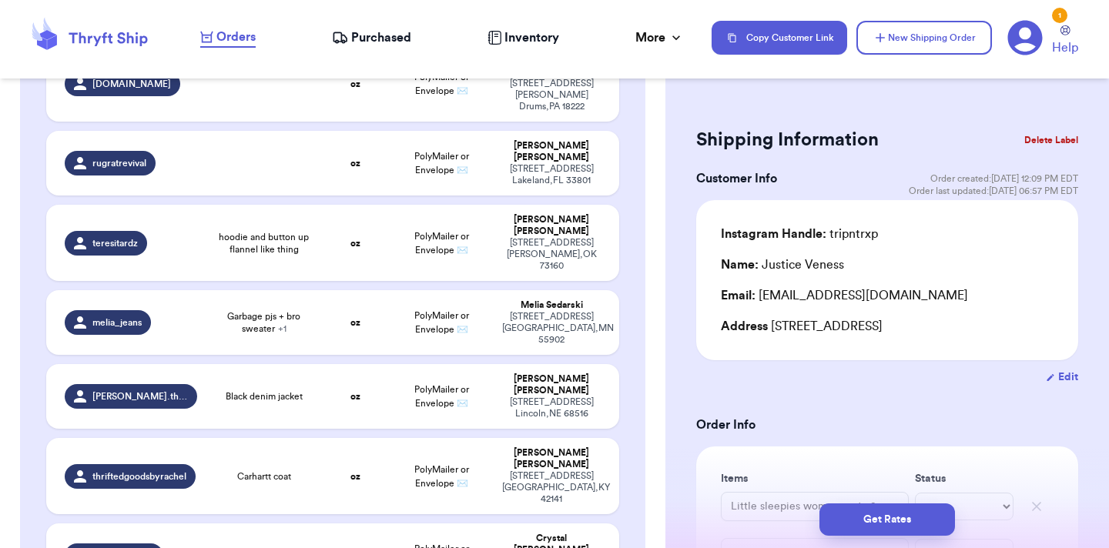
click at [1071, 382] on button "Edit" at bounding box center [1062, 377] width 32 height 15
select select "MN"
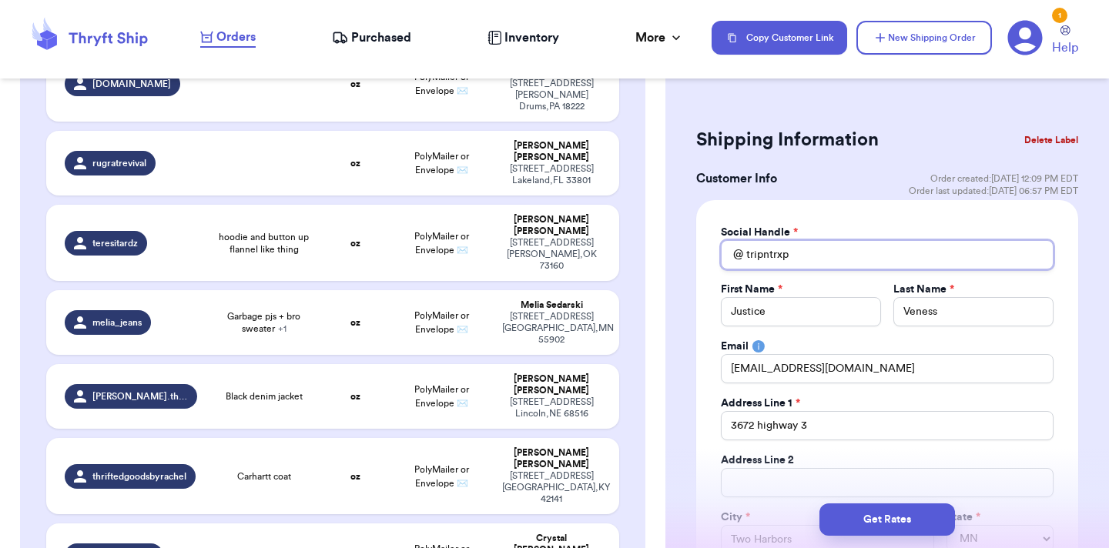
click at [765, 255] on input "tripntrxp" at bounding box center [887, 254] width 333 height 29
type input "trippntrxp"
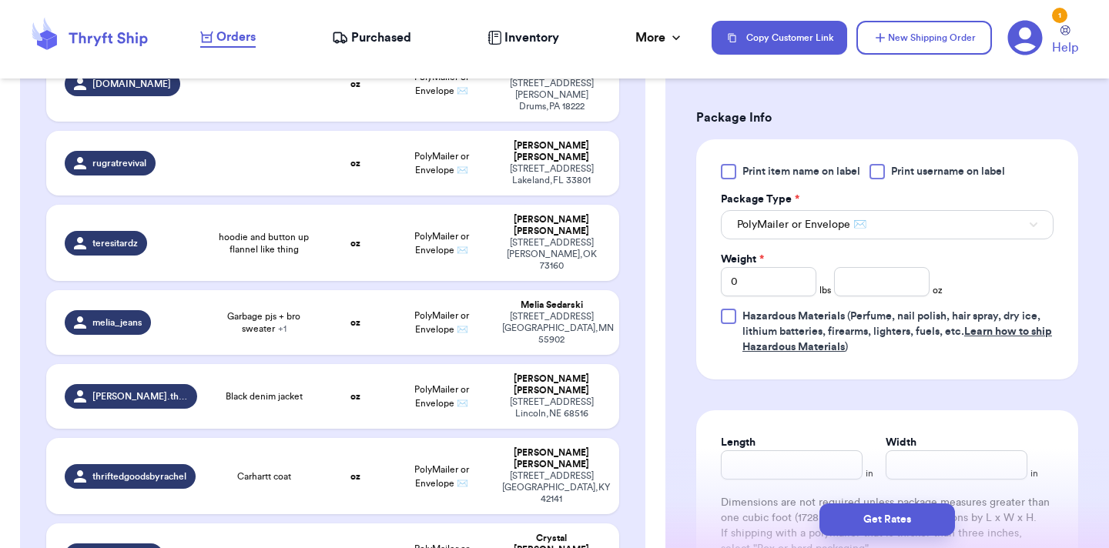
scroll to position [972, 0]
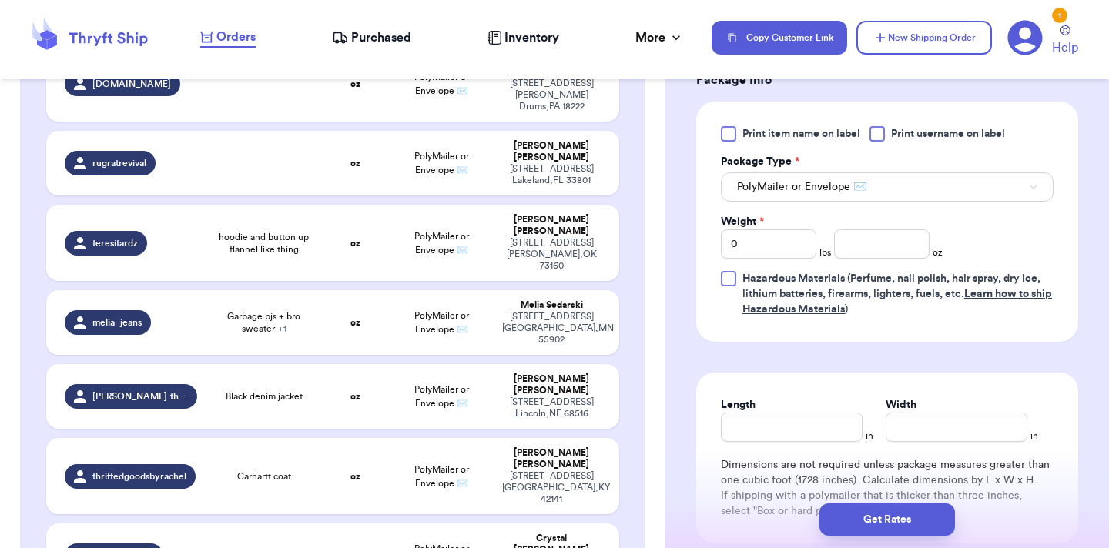
type input "trippntrxp"
click at [750, 248] on input "0" at bounding box center [768, 243] width 95 height 29
type input "2"
type input "1.5"
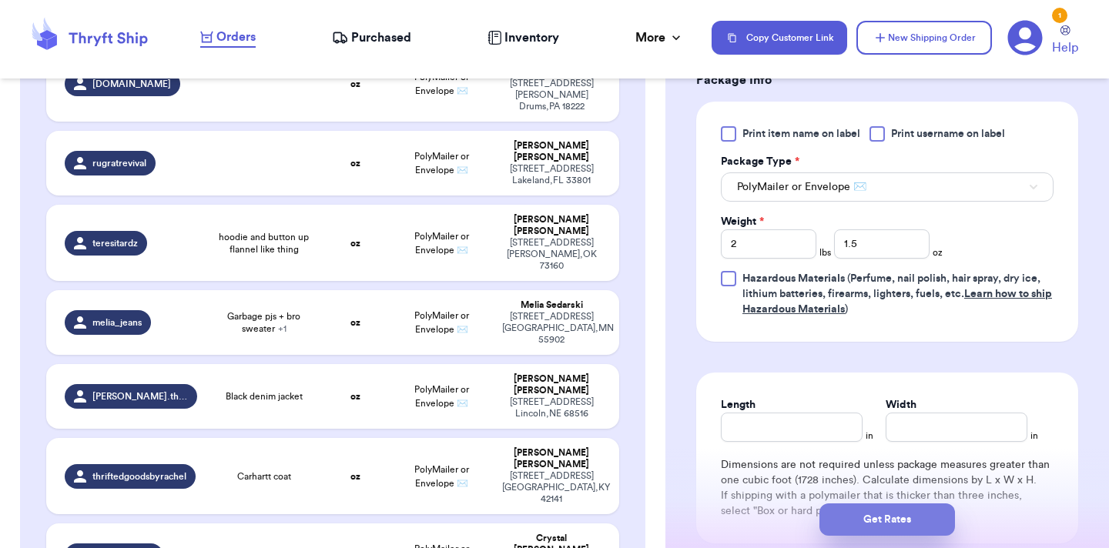
click at [849, 530] on button "Get Rates" at bounding box center [887, 520] width 136 height 32
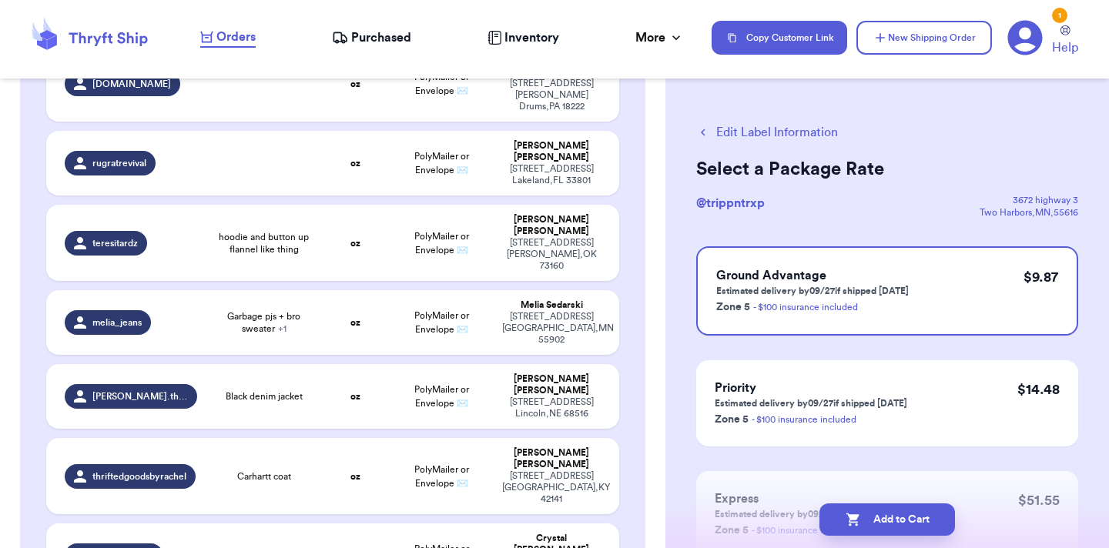
click at [849, 530] on button "Add to Cart" at bounding box center [887, 520] width 136 height 32
checkbox input "true"
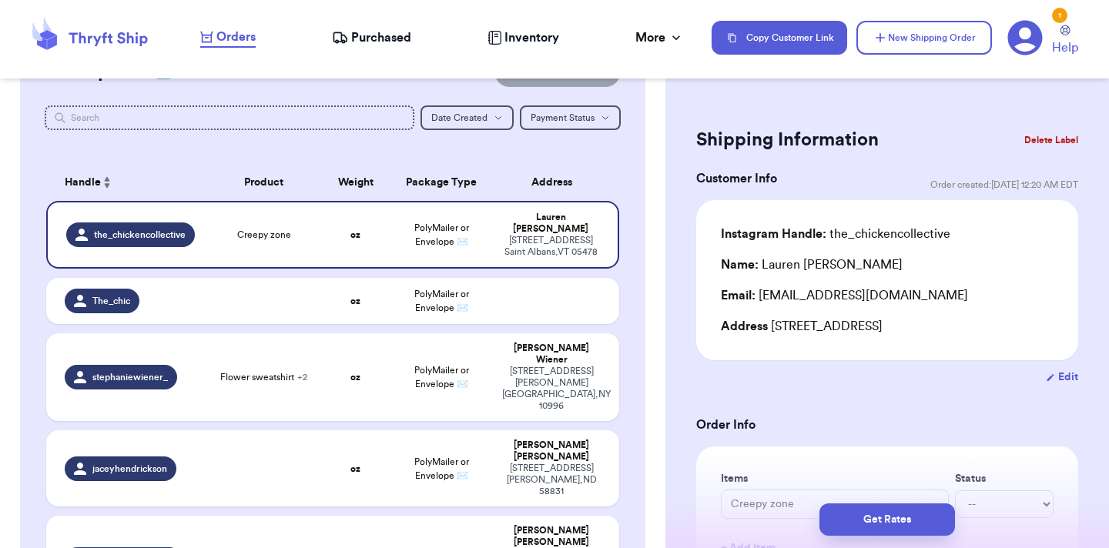
scroll to position [166, 0]
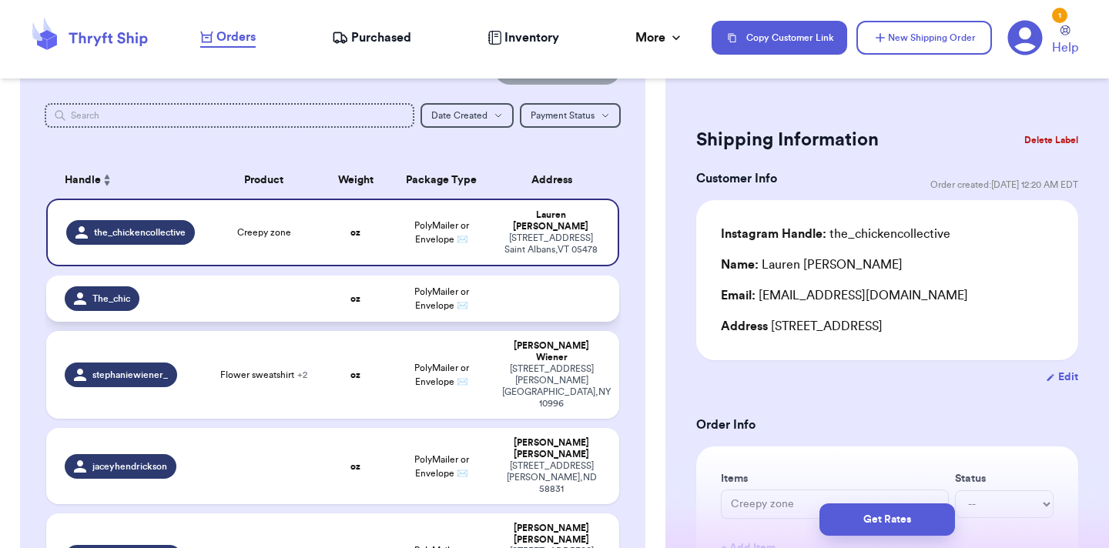
click at [254, 286] on td at bounding box center [263, 299] width 115 height 46
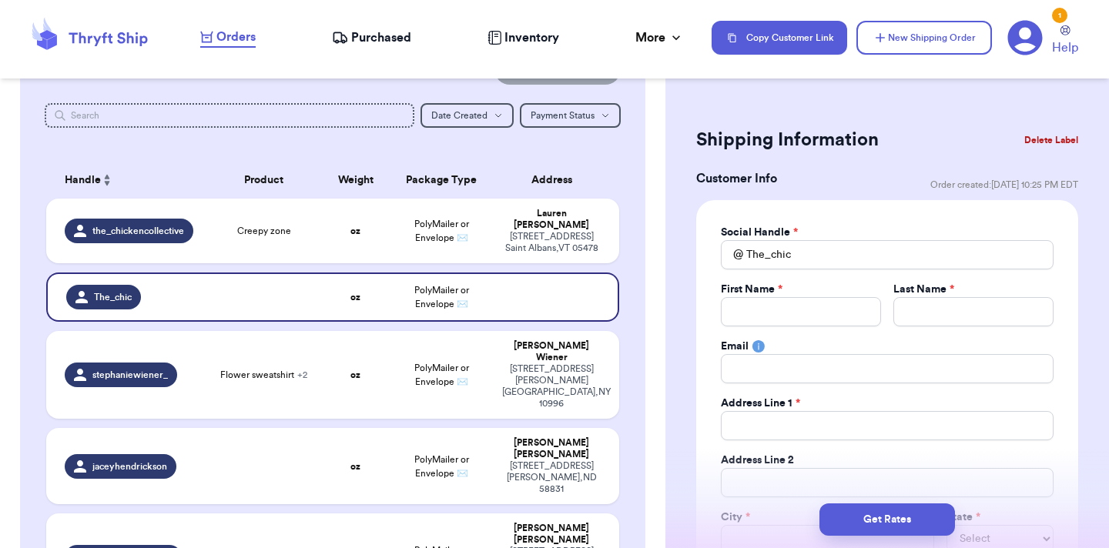
click at [1030, 140] on button "Delete Label" at bounding box center [1051, 140] width 66 height 34
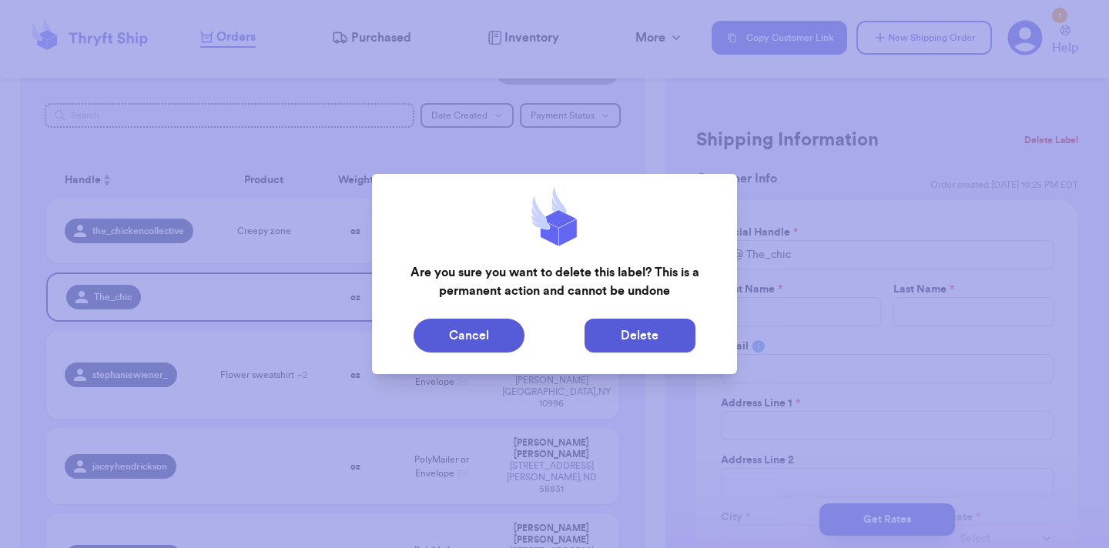
click at [623, 339] on button "Delete" at bounding box center [639, 336] width 111 height 34
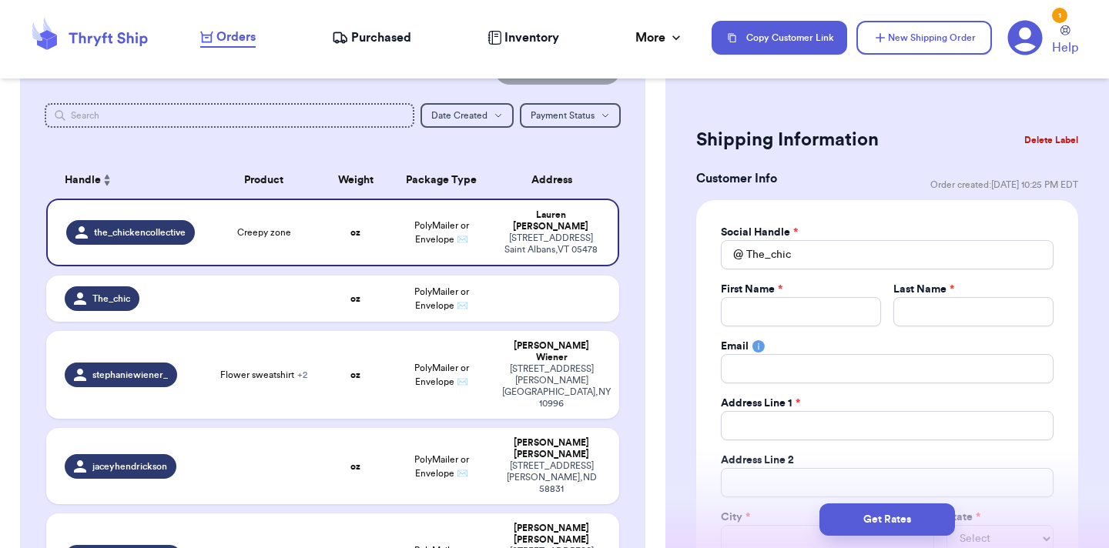
type input "Creepy zone"
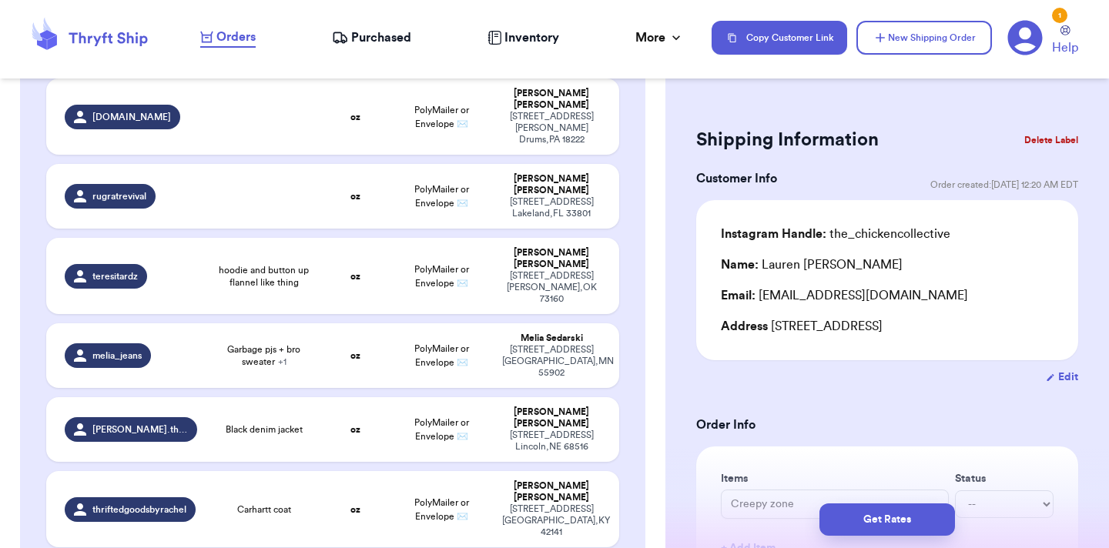
scroll to position [3019, 0]
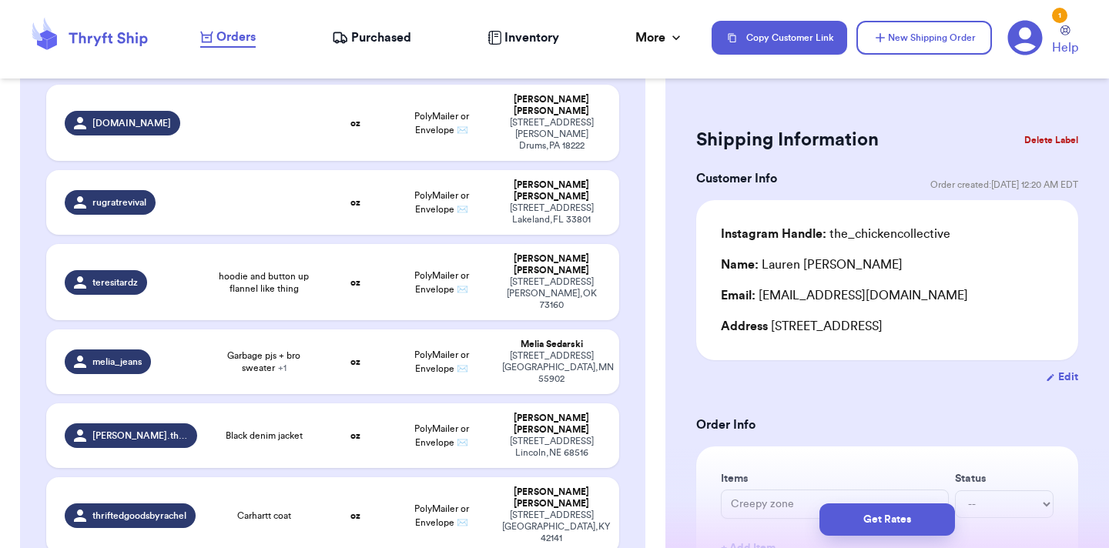
type input "Toddler pants"
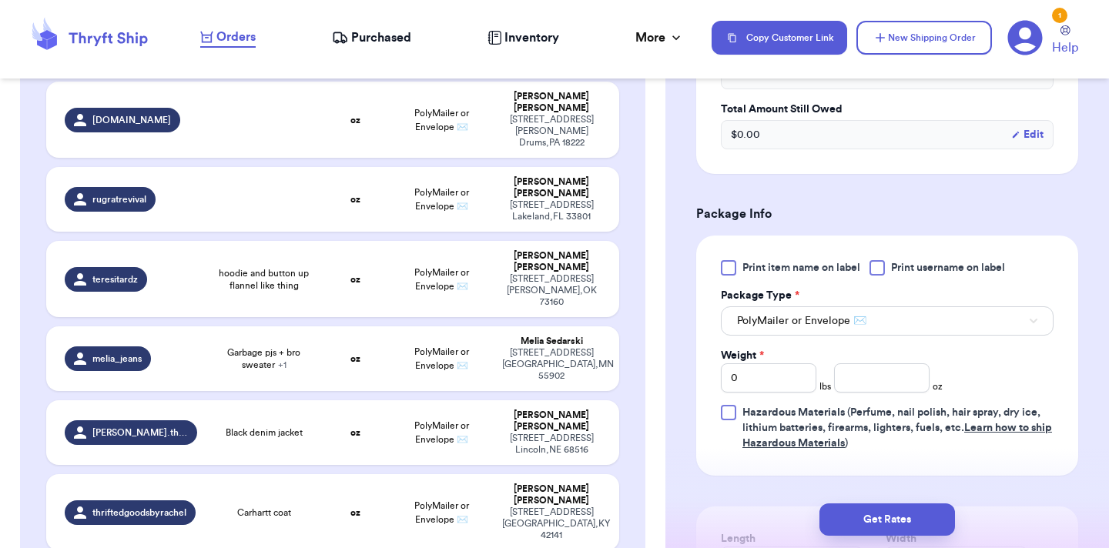
scroll to position [634, 0]
click at [884, 383] on input "number" at bounding box center [881, 377] width 95 height 29
click at [777, 380] on input "0" at bounding box center [768, 377] width 95 height 29
type input "1"
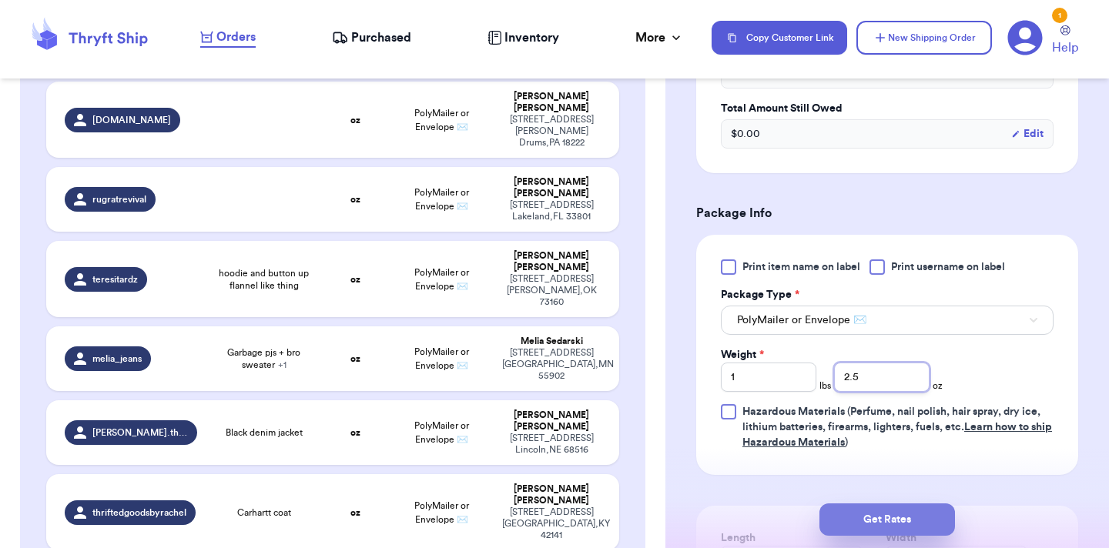
type input "2.5"
click at [856, 523] on button "Get Rates" at bounding box center [887, 520] width 136 height 32
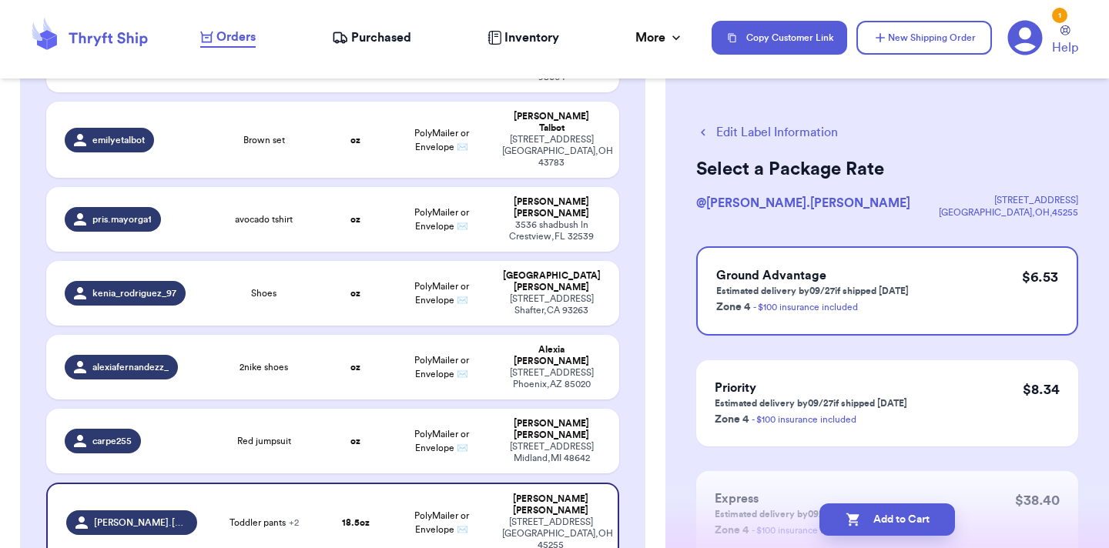
scroll to position [3651, 0]
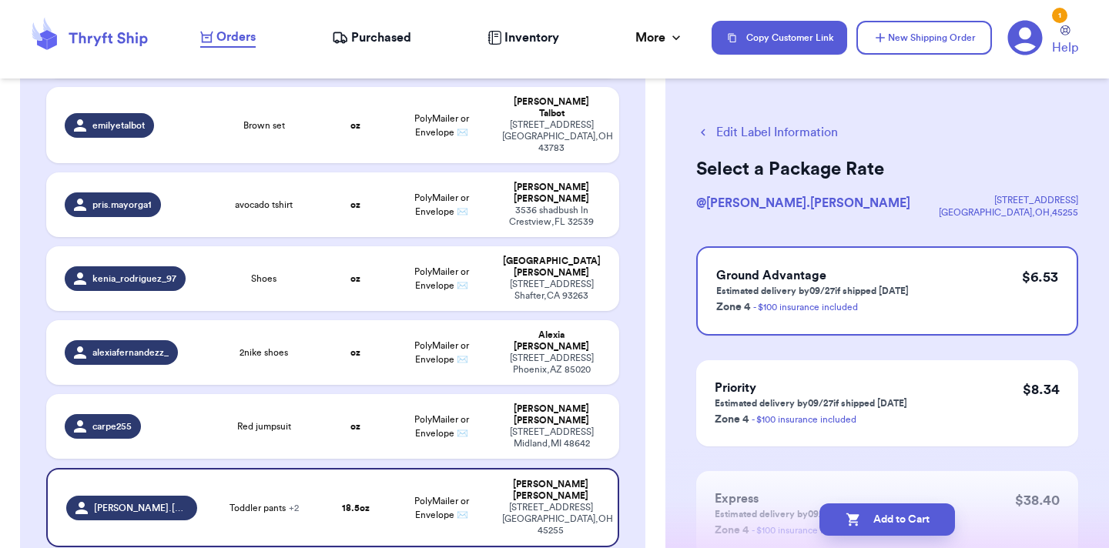
checkbox input "false"
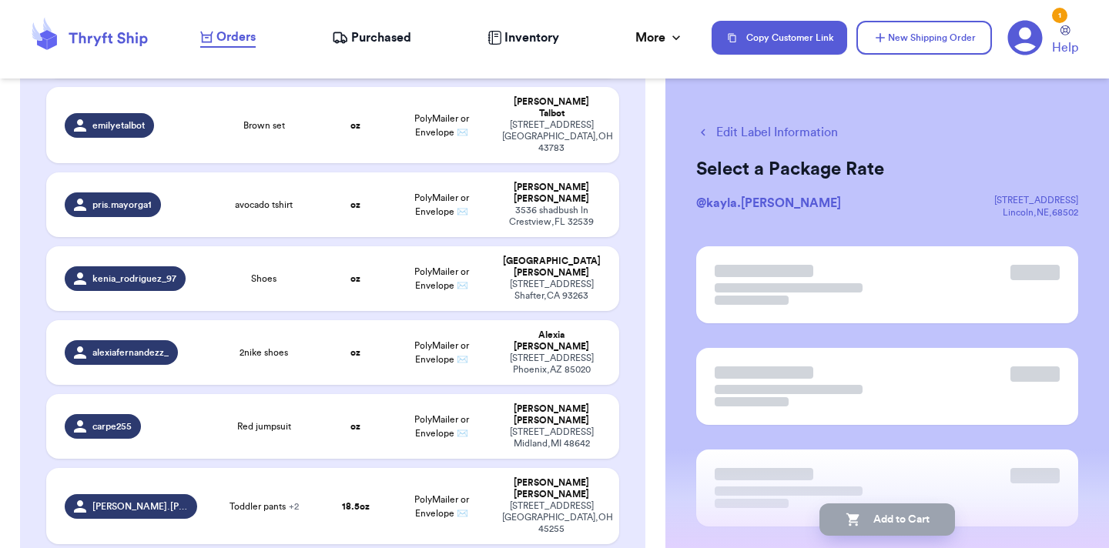
scroll to position [3648, 0]
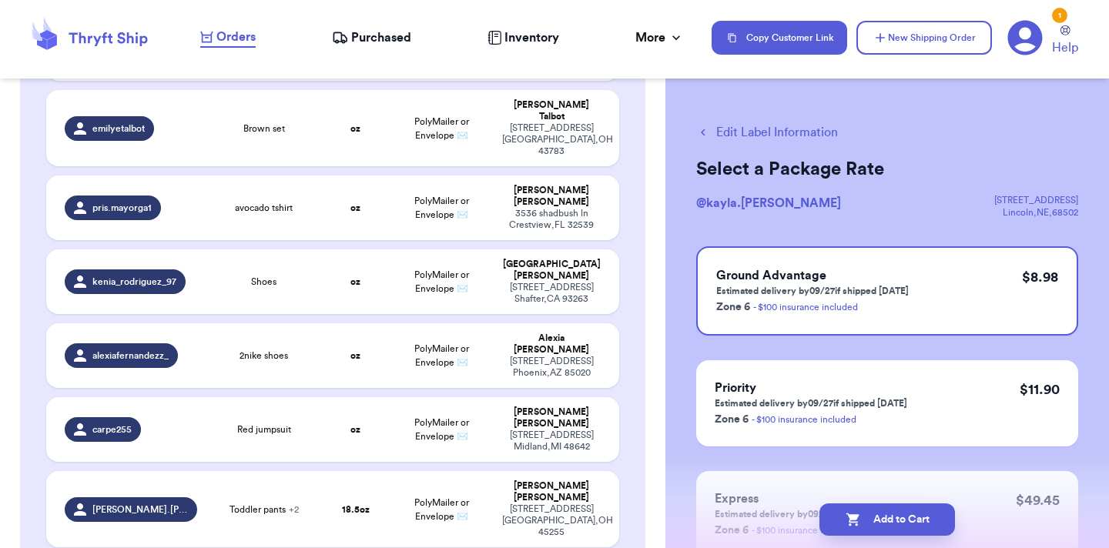
click at [816, 134] on button "Edit Label Information" at bounding box center [767, 132] width 142 height 18
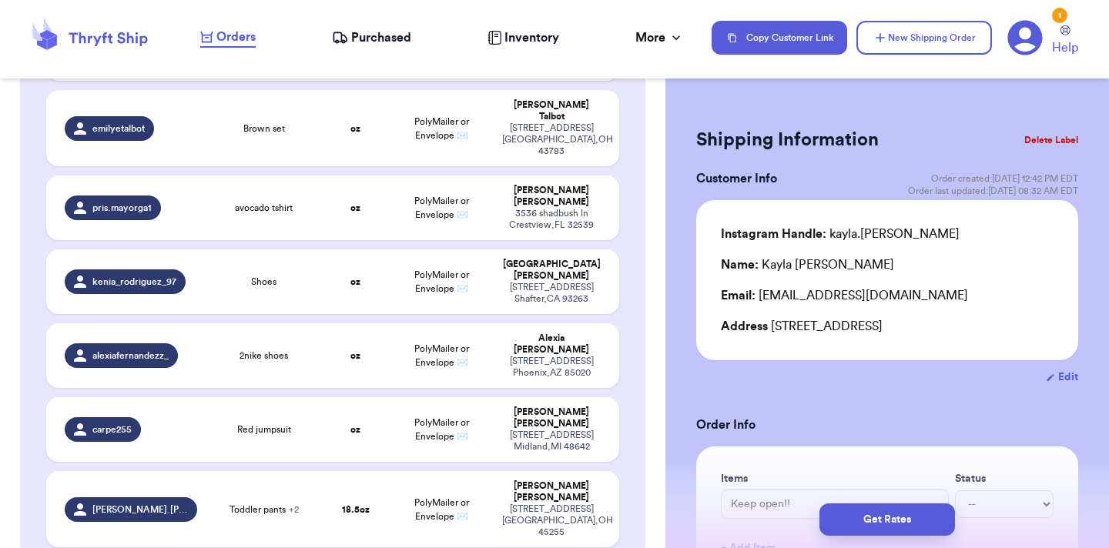
checkbox input "true"
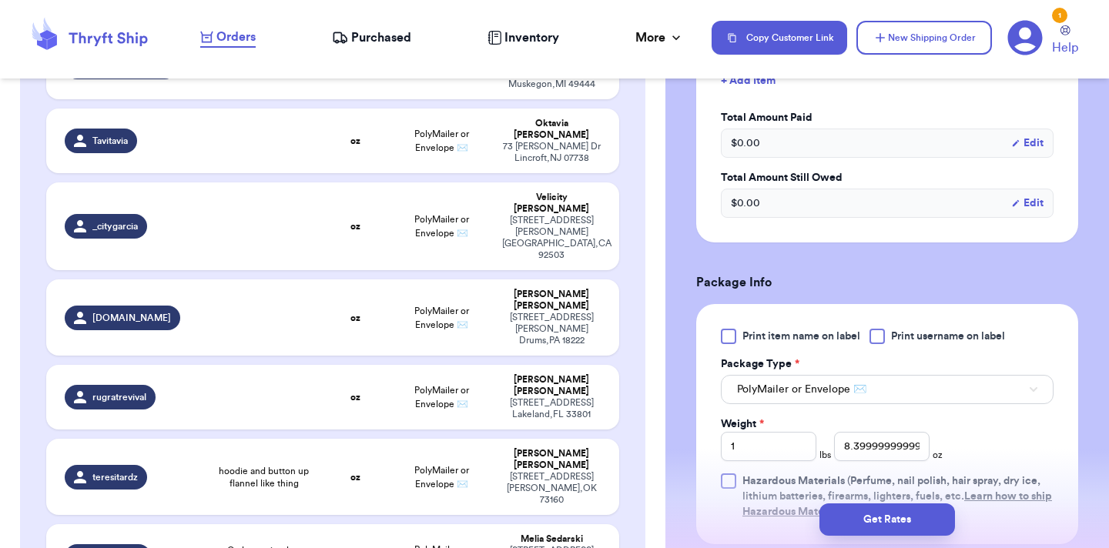
scroll to position [486, 0]
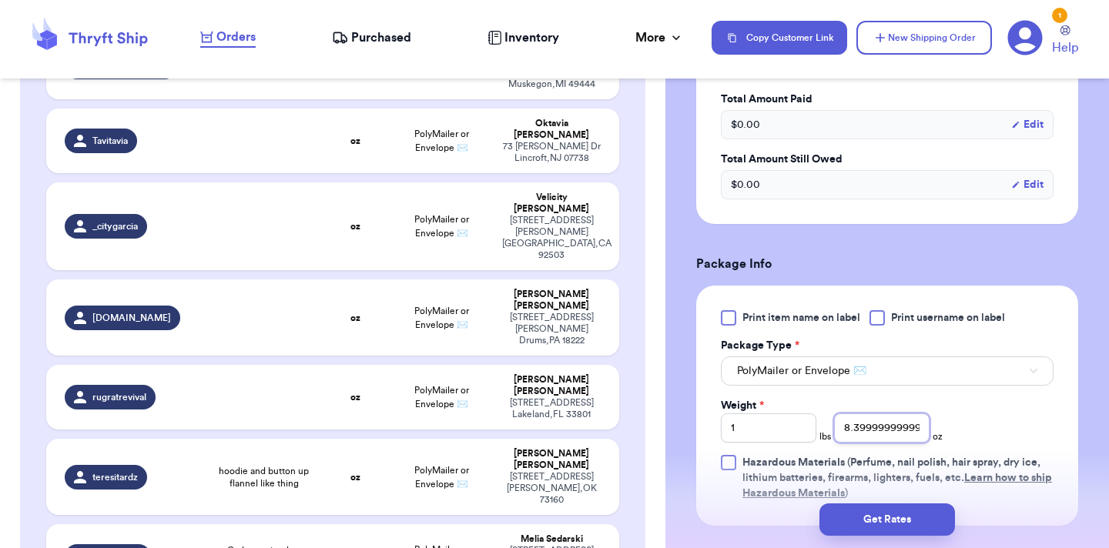
click at [864, 425] on input "8.399999999999999" at bounding box center [881, 428] width 95 height 29
click at [772, 428] on input "1" at bounding box center [768, 428] width 95 height 29
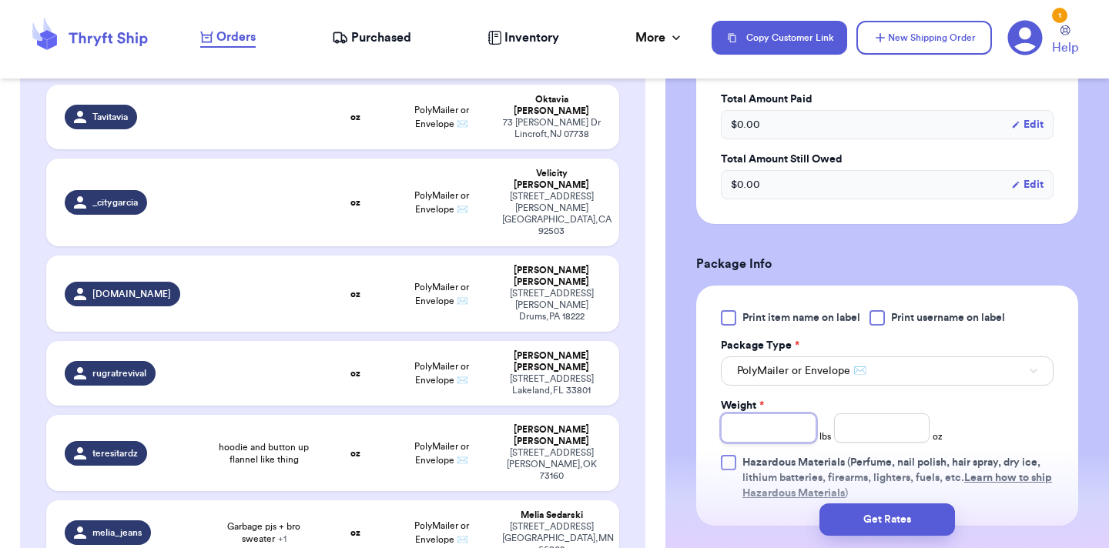
scroll to position [2852, 0]
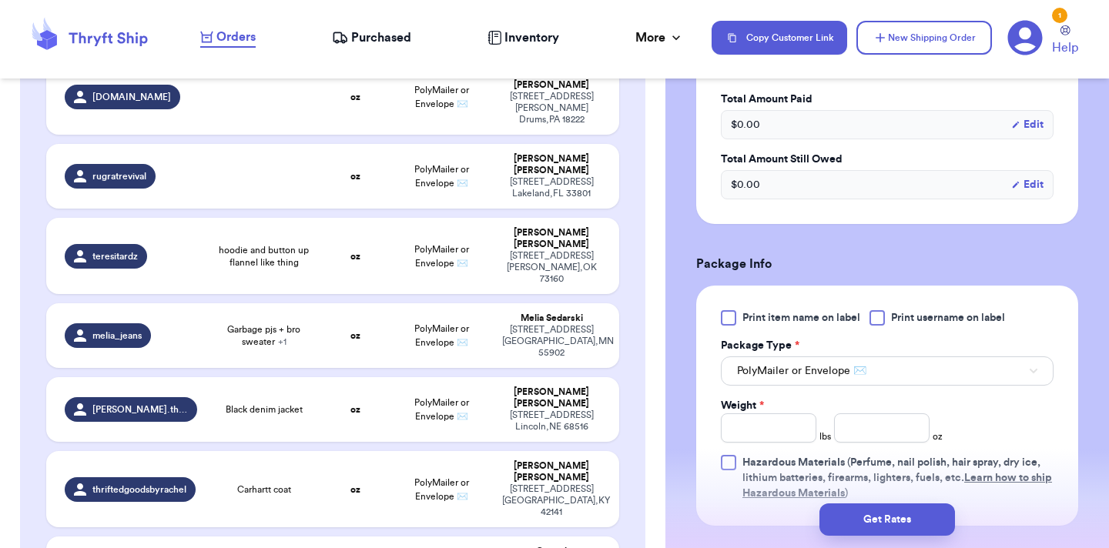
scroll to position [3045, 0]
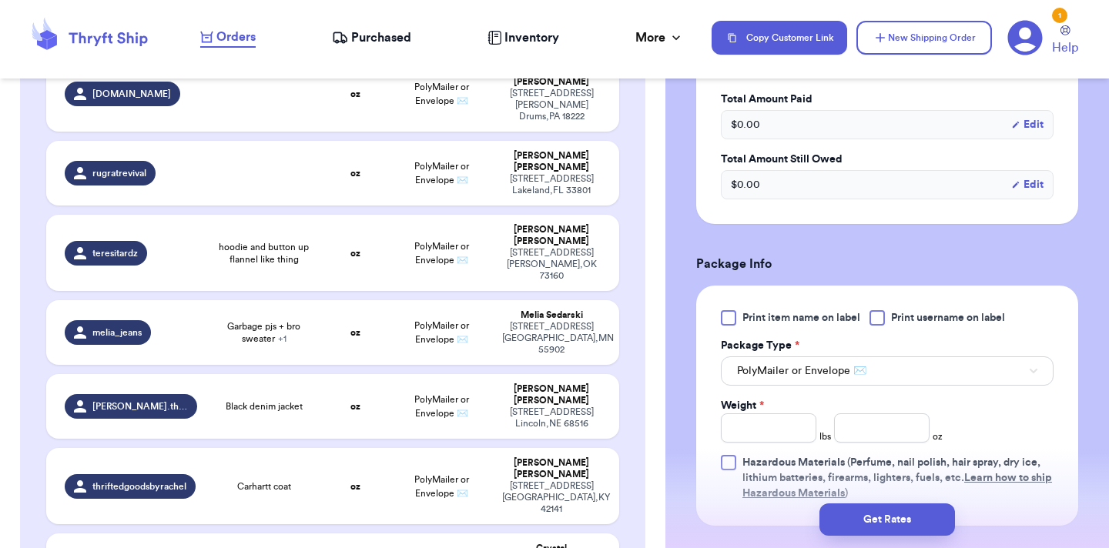
type input "Toddler pants"
type input "1"
type input "2.5"
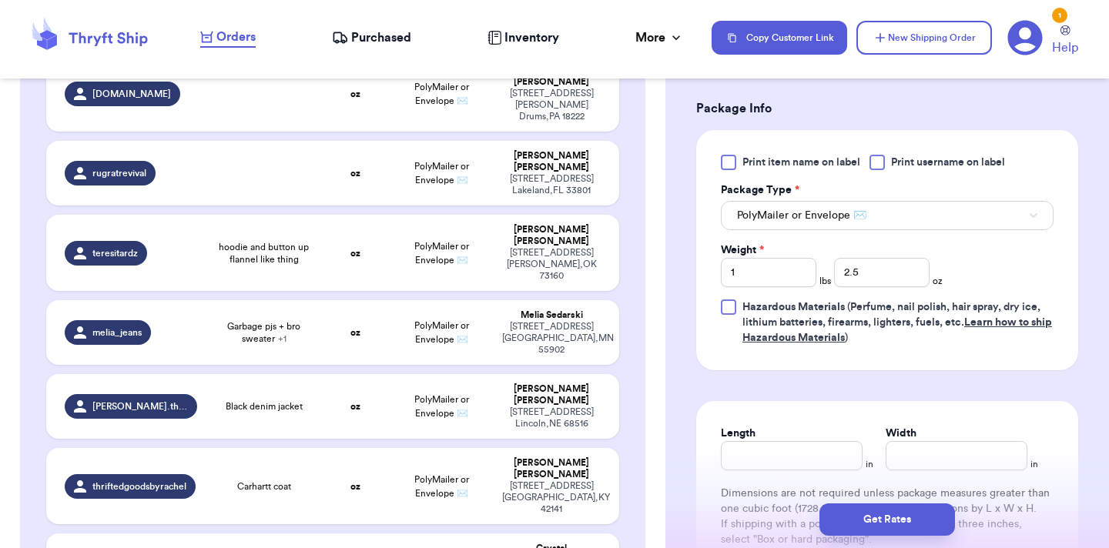
scroll to position [739, 0]
click at [925, 515] on button "Get Rates" at bounding box center [887, 520] width 136 height 32
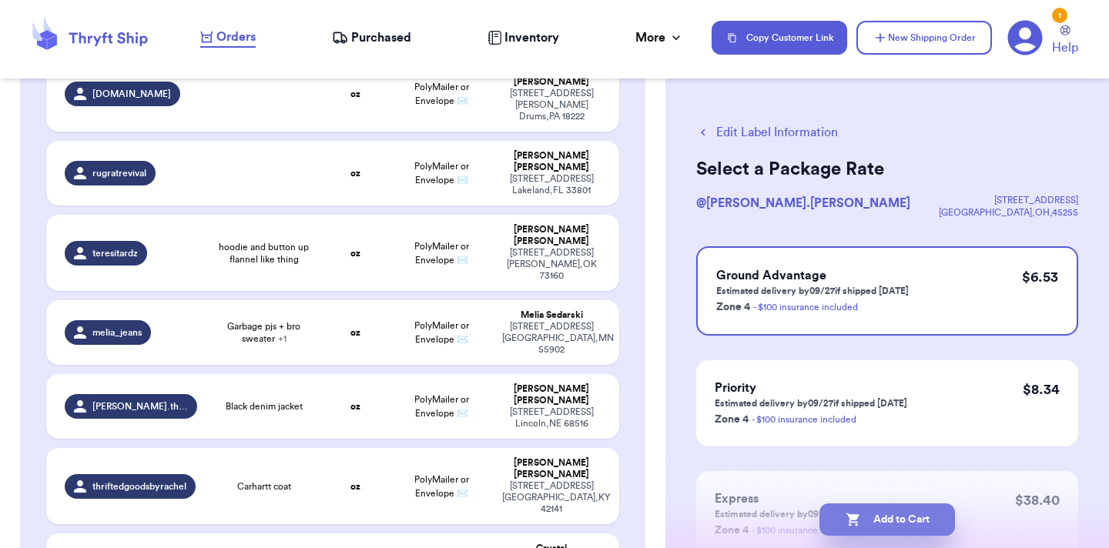
click at [861, 514] on button "Add to Cart" at bounding box center [887, 520] width 136 height 32
checkbox input "true"
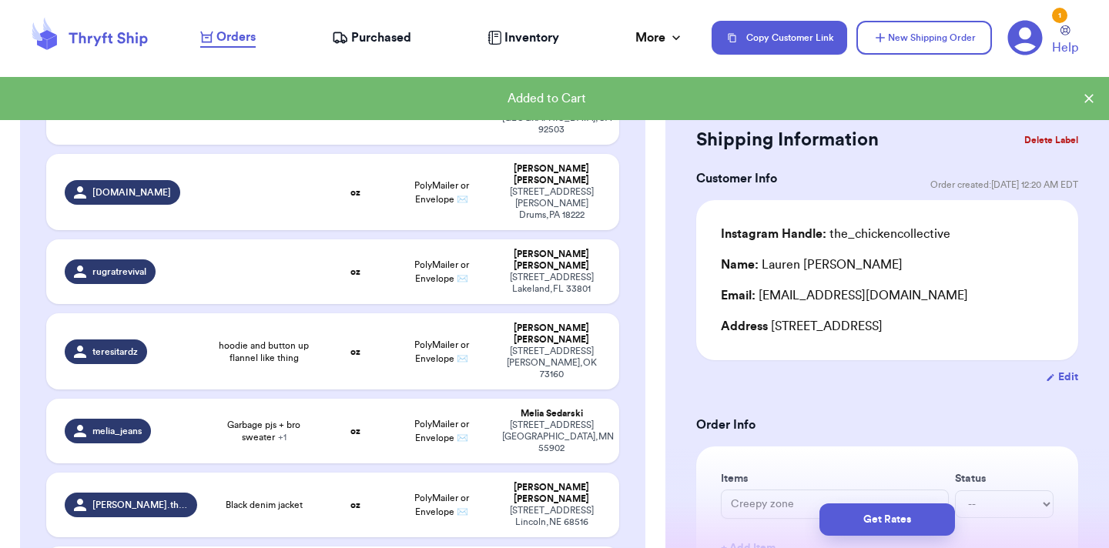
type input "Red jumpsuit"
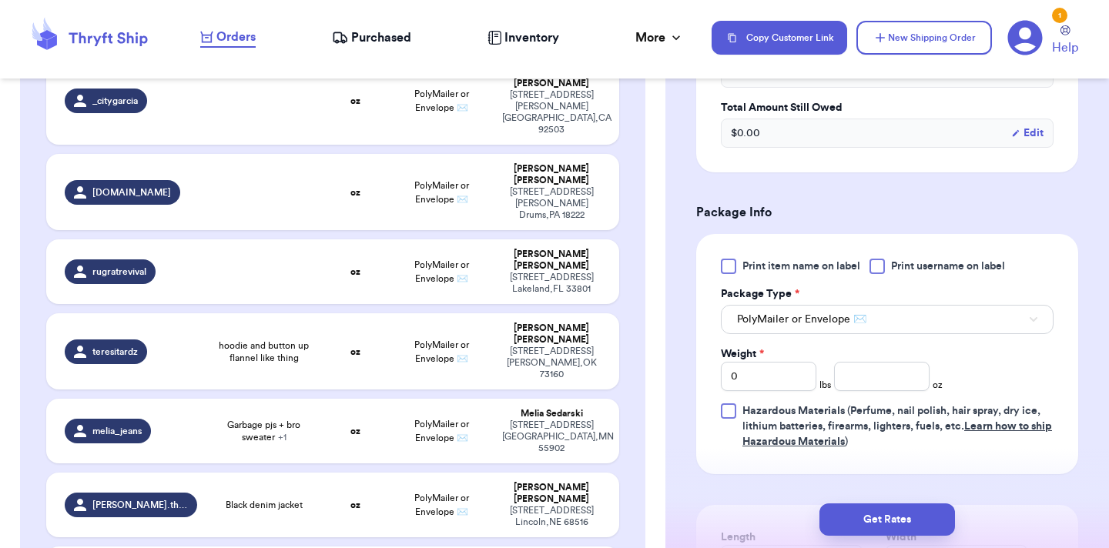
scroll to position [619, 0]
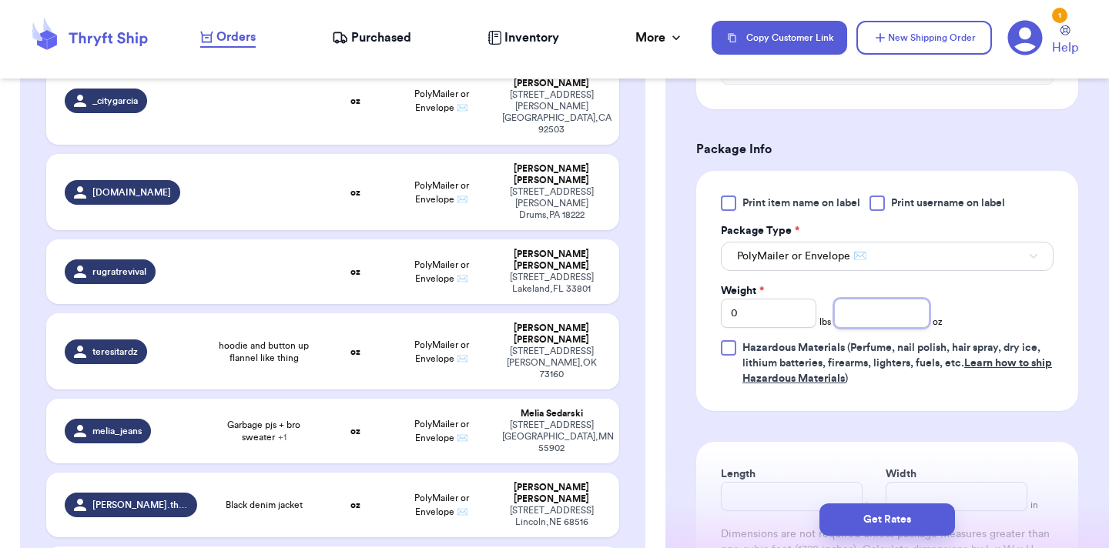
click at [874, 299] on input "number" at bounding box center [881, 313] width 95 height 29
type input "12.8"
click at [883, 533] on button "Get Rates" at bounding box center [887, 520] width 136 height 32
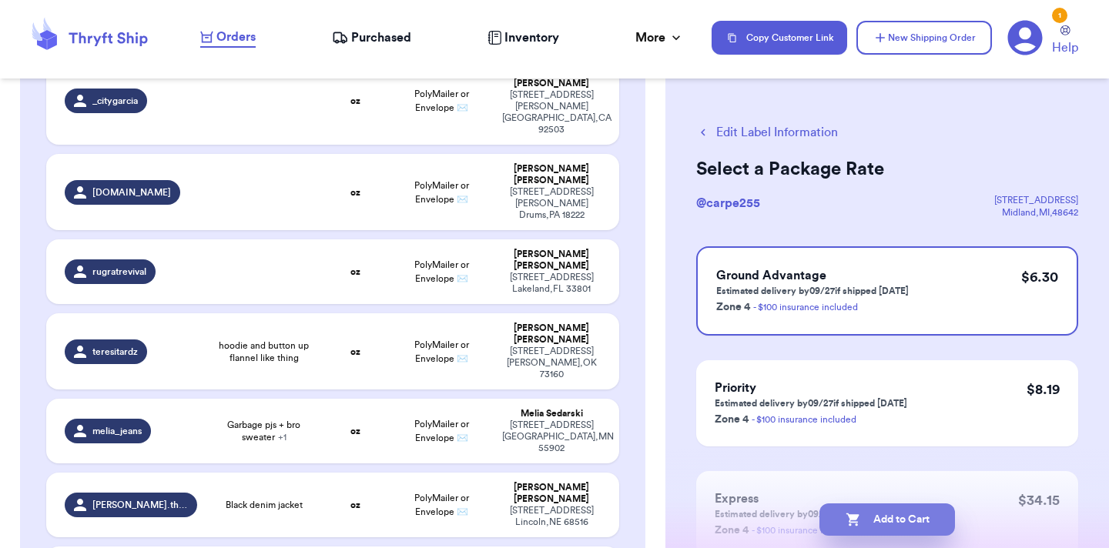
click at [880, 522] on button "Add to Cart" at bounding box center [887, 520] width 136 height 32
checkbox input "true"
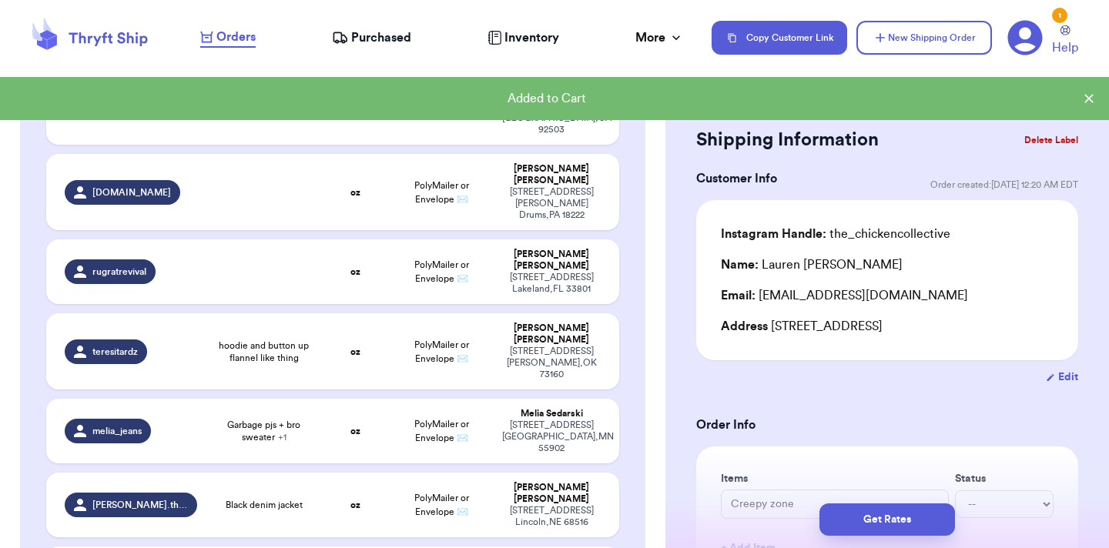
type input "2nike shoes"
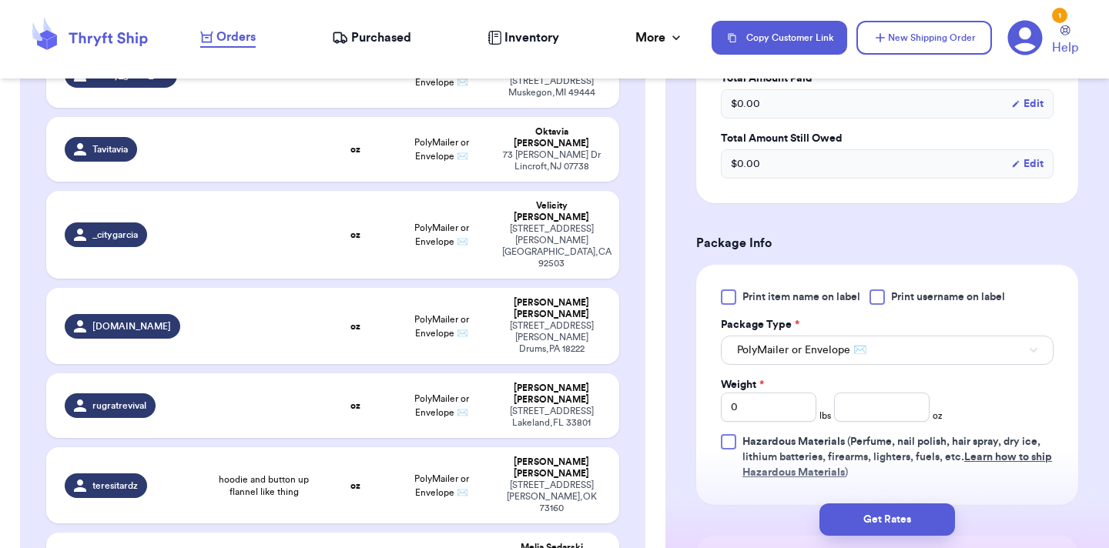
scroll to position [534, 0]
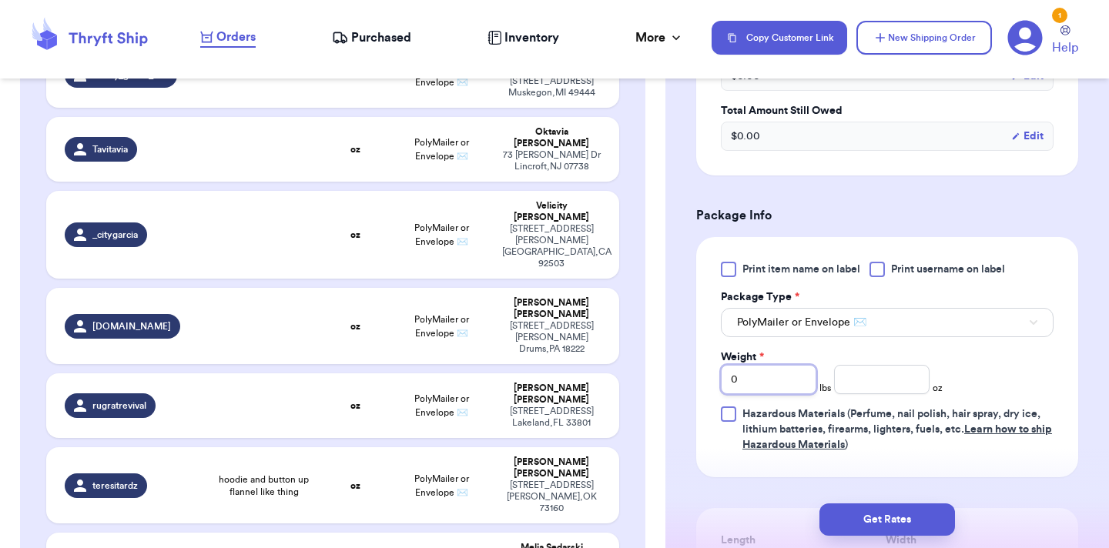
click at [779, 383] on input "0" at bounding box center [768, 379] width 95 height 29
type input "1"
type input "1.2"
click at [859, 515] on button "Get Rates" at bounding box center [887, 520] width 136 height 32
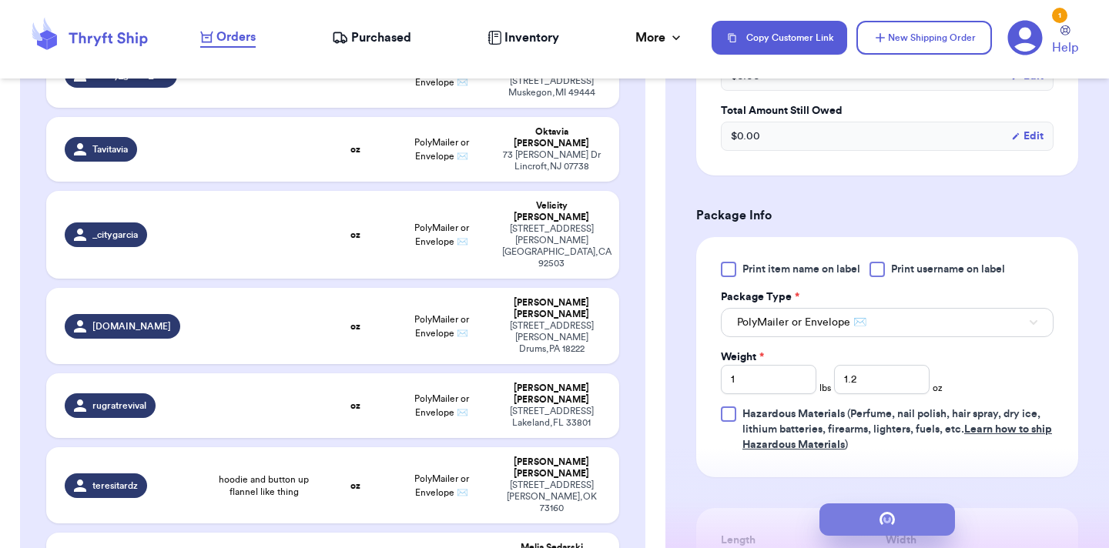
scroll to position [0, 0]
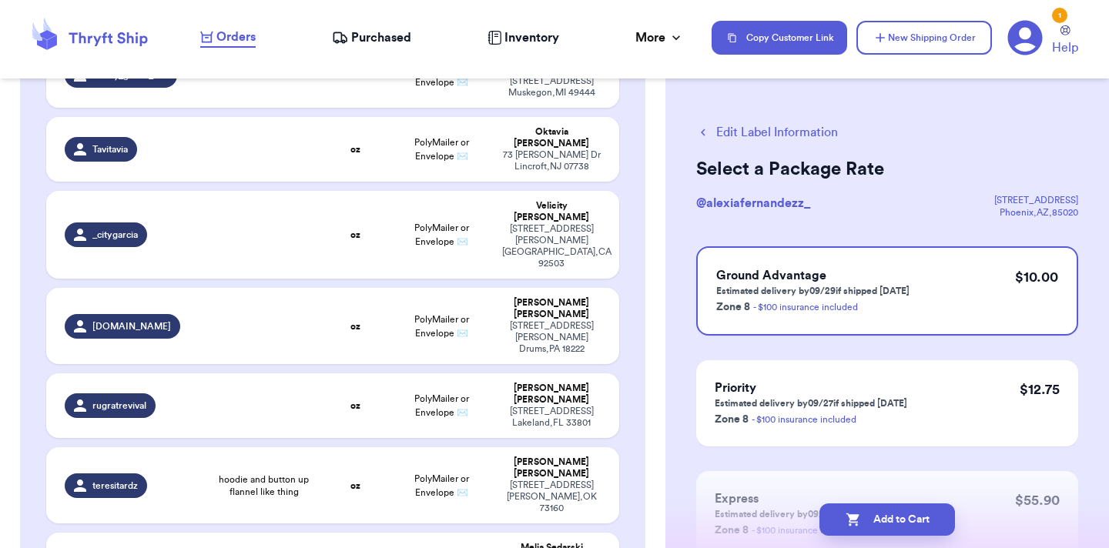
click at [859, 515] on button "Add to Cart" at bounding box center [887, 520] width 136 height 32
checkbox input "true"
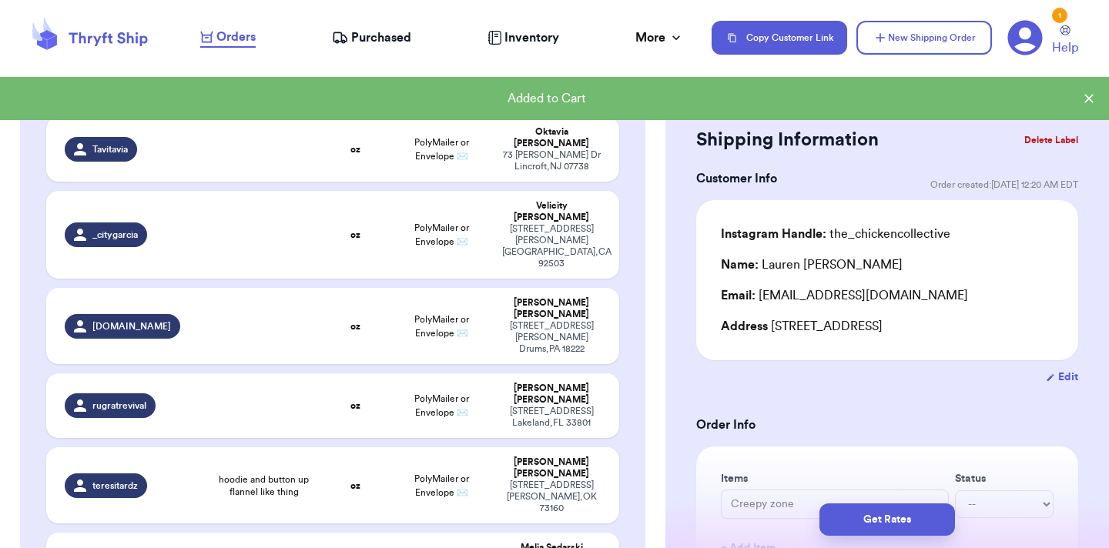
type input "Shoes"
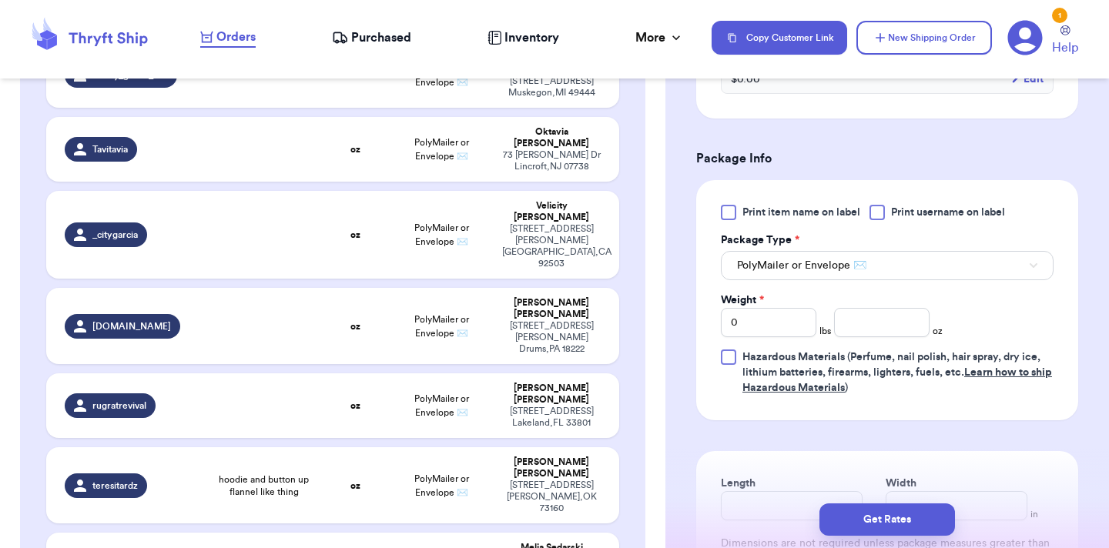
scroll to position [594, 0]
click at [863, 320] on input "number" at bounding box center [881, 320] width 95 height 29
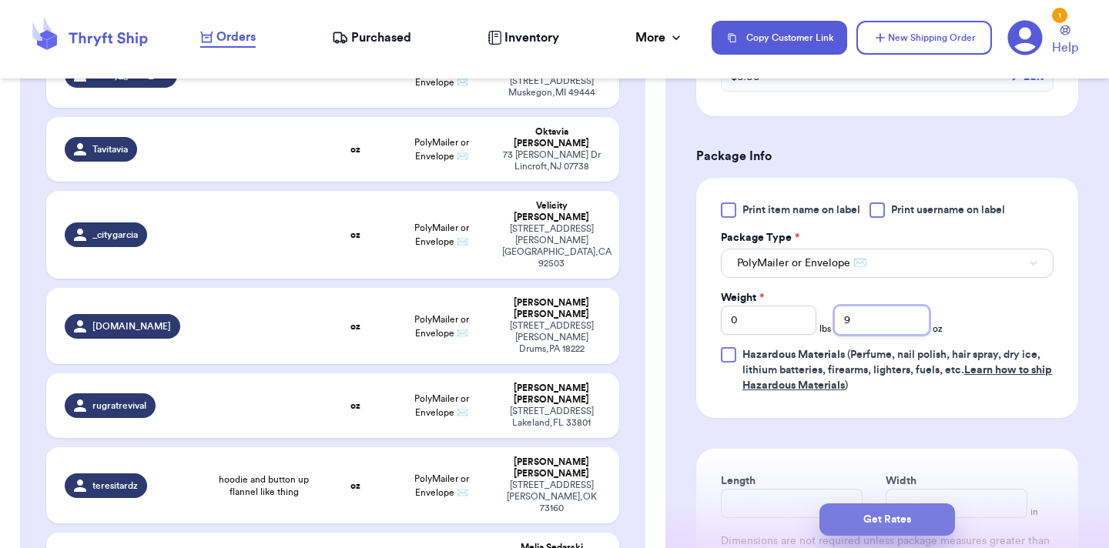
type input "9"
click at [913, 515] on button "Get Rates" at bounding box center [887, 520] width 136 height 32
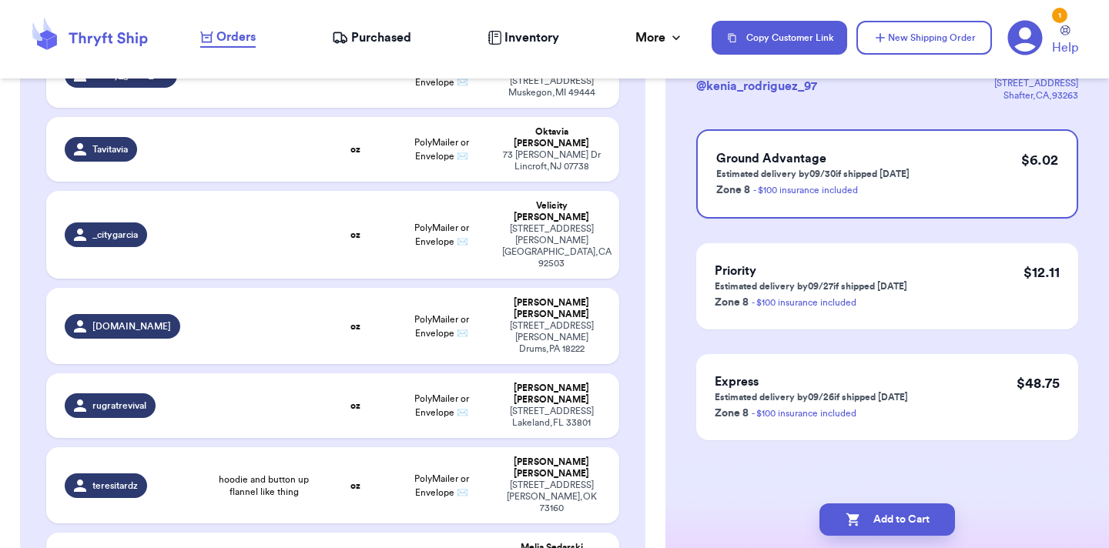
scroll to position [0, 0]
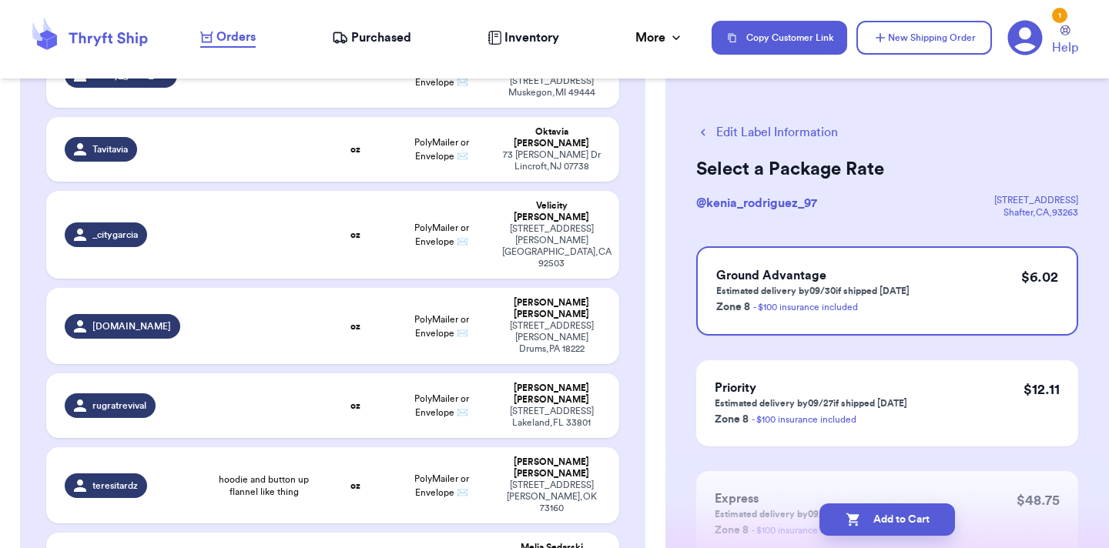
click at [913, 514] on button "Add to Cart" at bounding box center [887, 520] width 136 height 32
checkbox input "true"
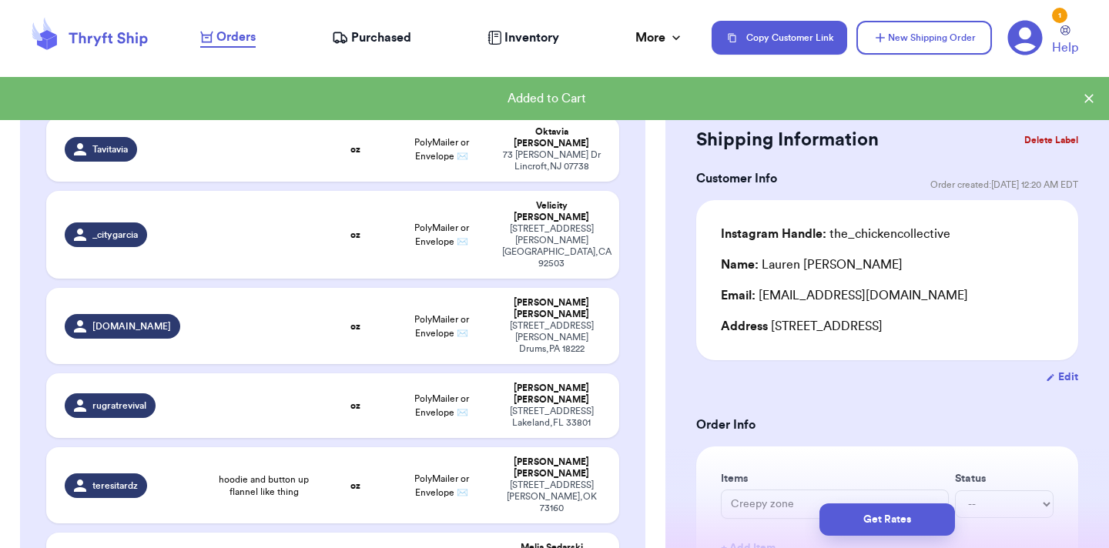
type input "avocado tshirt"
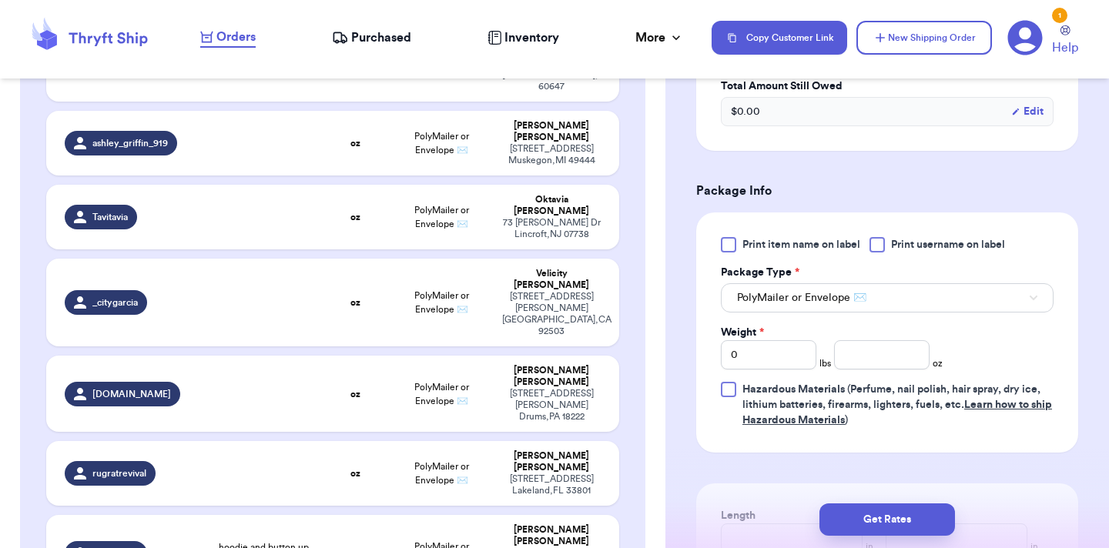
scroll to position [621, 0]
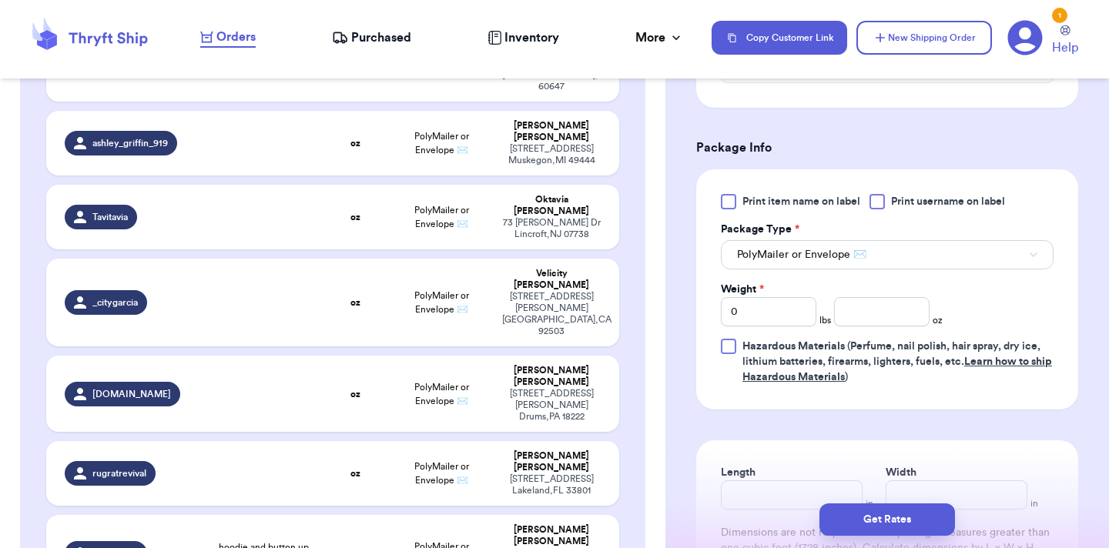
click at [862, 310] on div "Print item name on label Print username on label Package Type * PolyMailer or E…" at bounding box center [887, 289] width 333 height 191
click at [862, 297] on input "number" at bounding box center [881, 311] width 95 height 29
type input "2.8"
click at [921, 520] on button "Get Rates" at bounding box center [887, 520] width 136 height 32
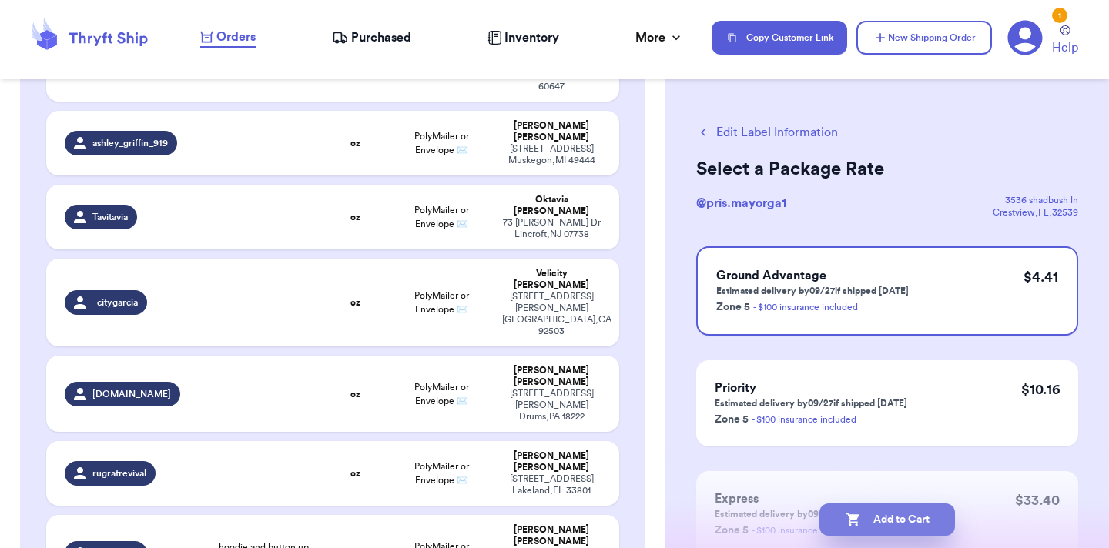
click at [933, 517] on button "Add to Cart" at bounding box center [887, 520] width 136 height 32
checkbox input "true"
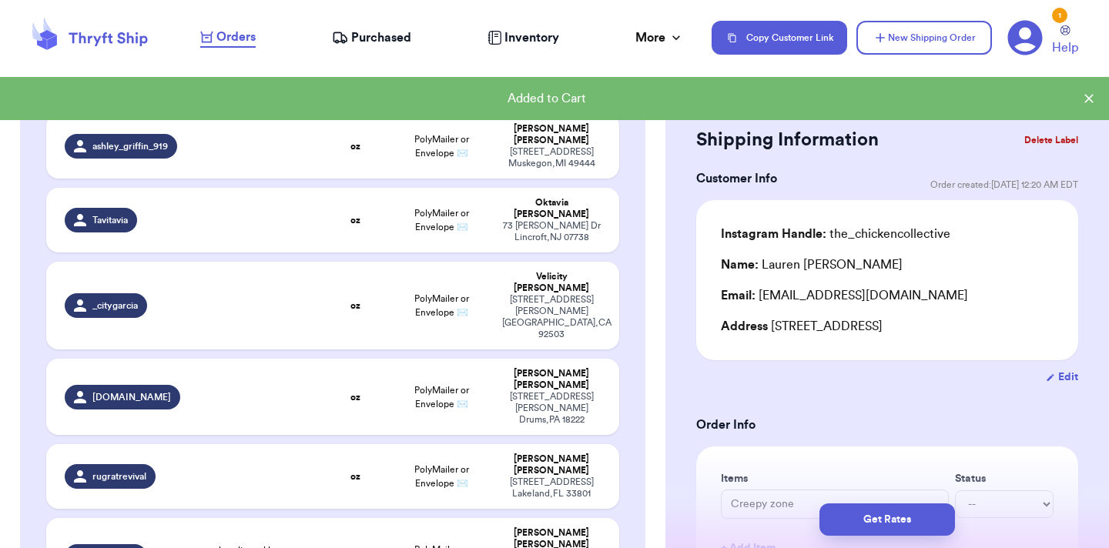
scroll to position [2748, 0]
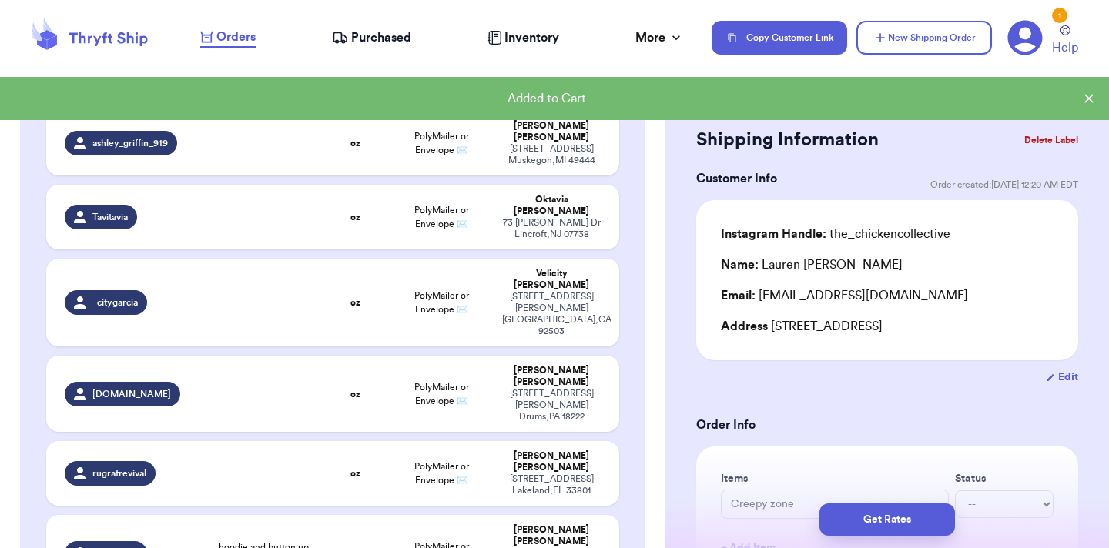
type input "Brown set"
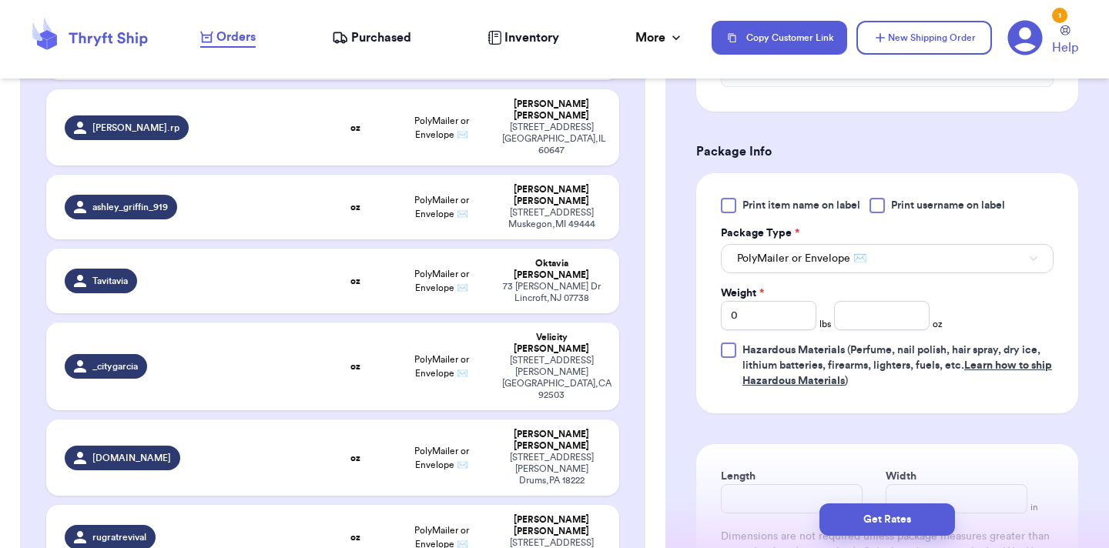
scroll to position [617, 0]
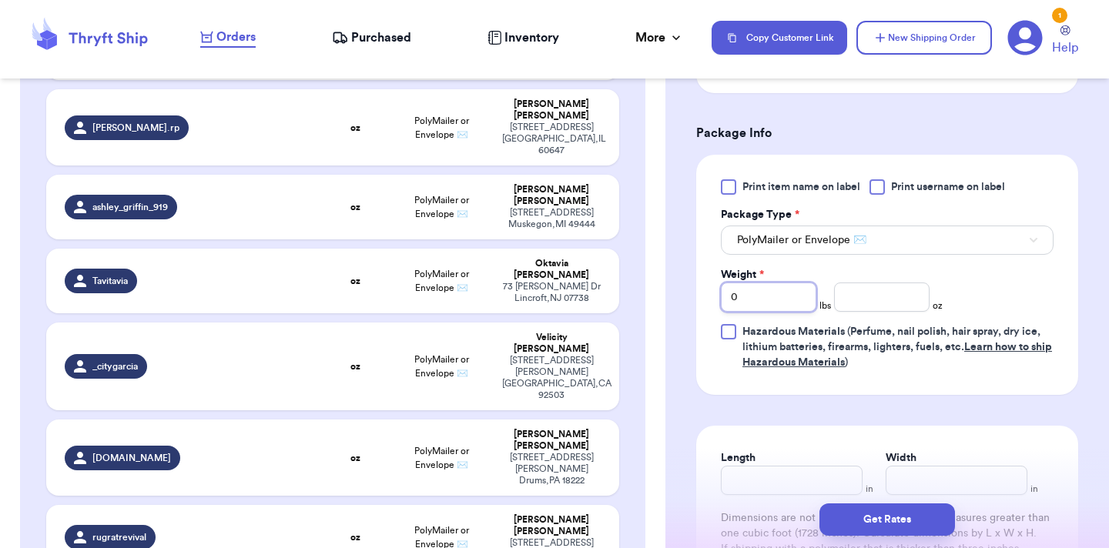
click at [777, 294] on input "0" at bounding box center [768, 297] width 95 height 29
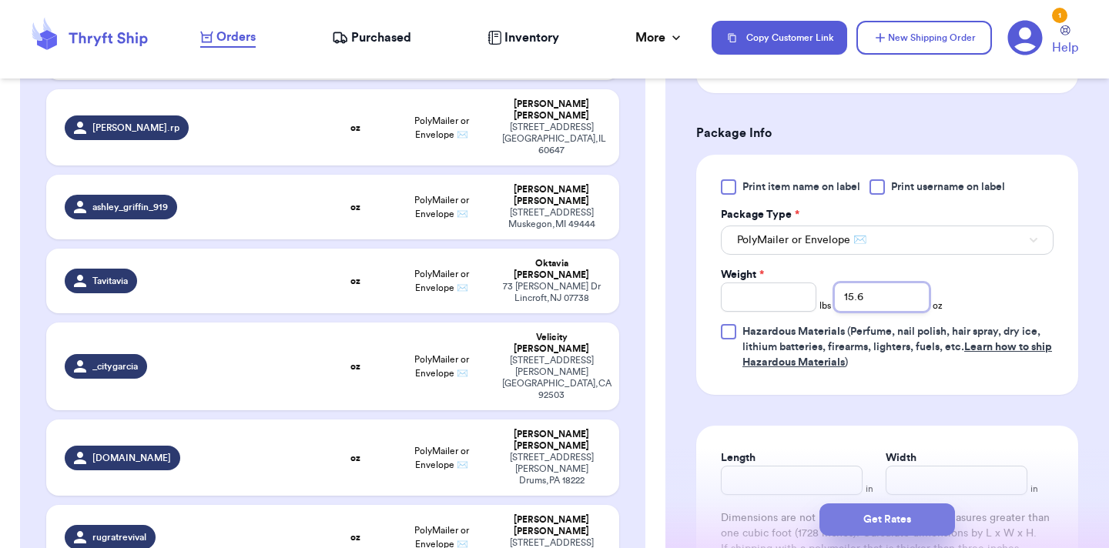
type input "15.6"
click at [851, 527] on button "Get Rates" at bounding box center [887, 520] width 136 height 32
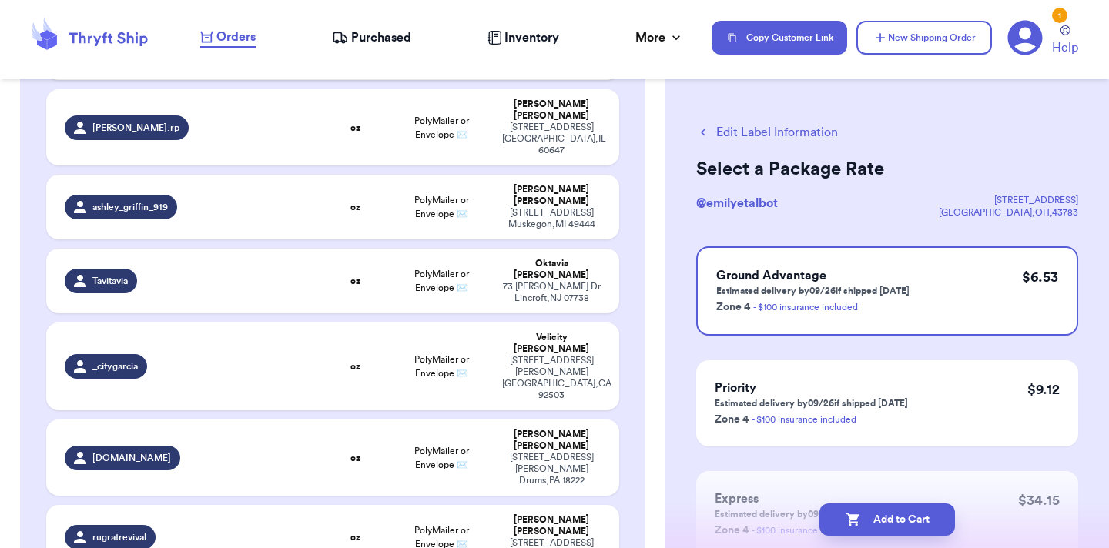
click at [851, 527] on button "Add to Cart" at bounding box center [887, 520] width 136 height 32
checkbox input "true"
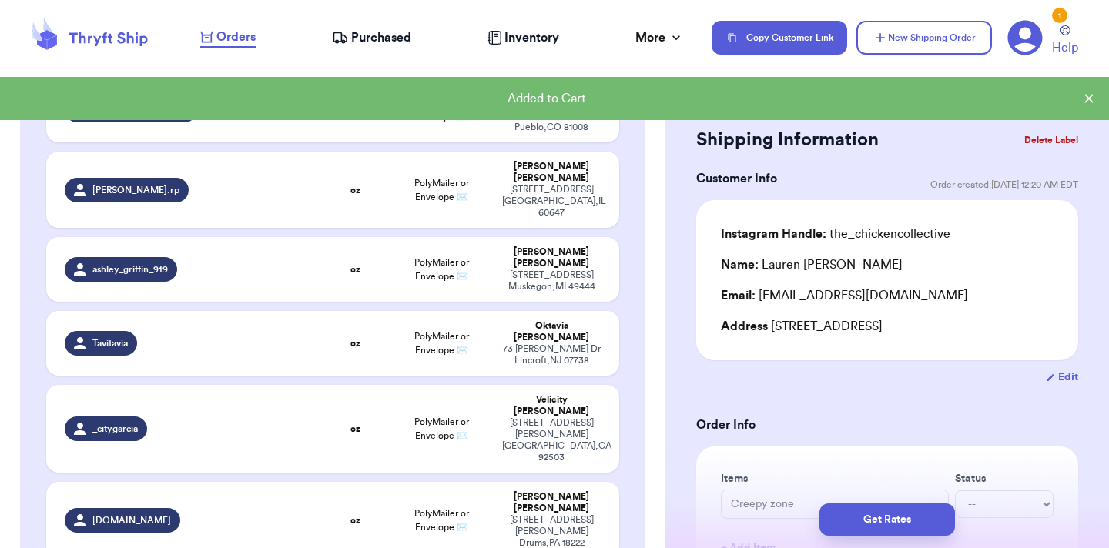
scroll to position [2633, 0]
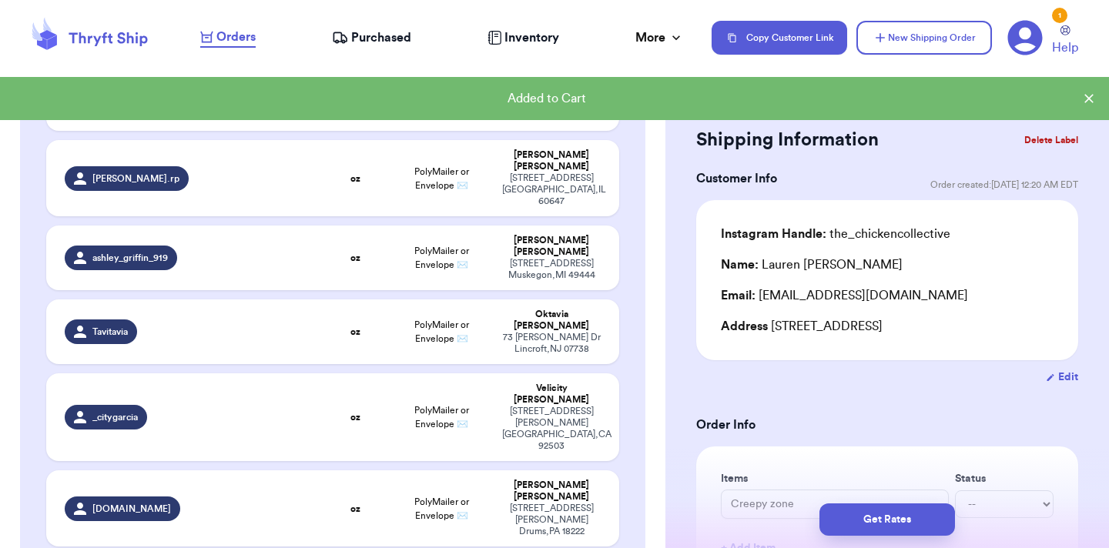
type input "Keep open!!"
